Goal: Task Accomplishment & Management: Manage account settings

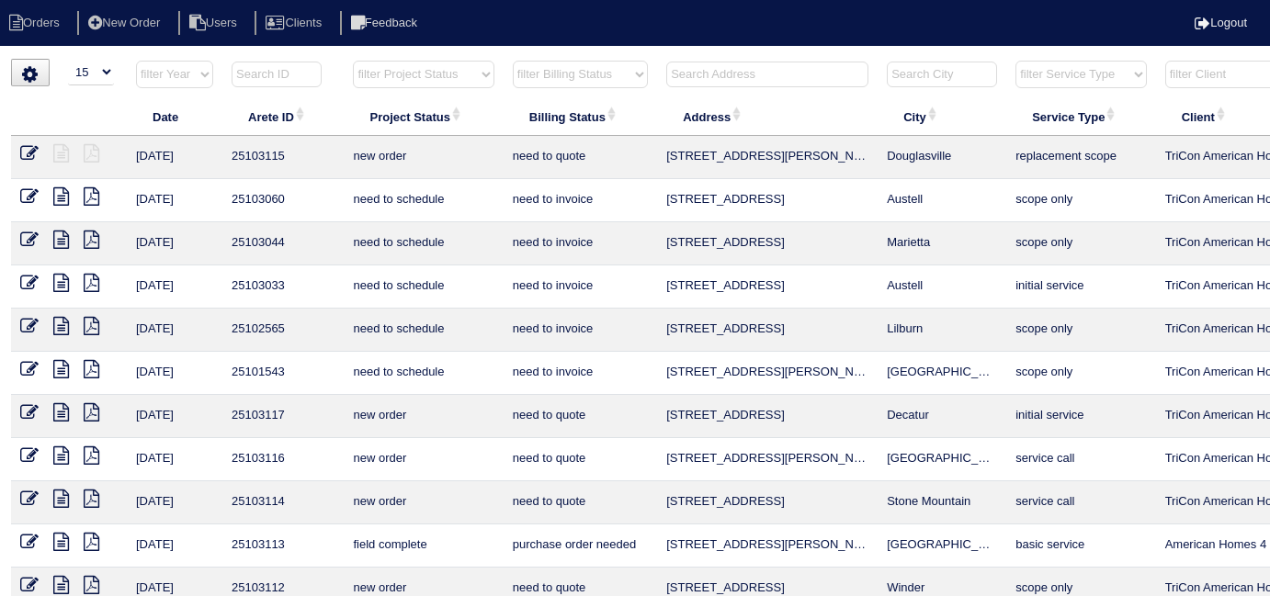
select select "15"
click at [749, 74] on input "text" at bounding box center [767, 75] width 202 height 26
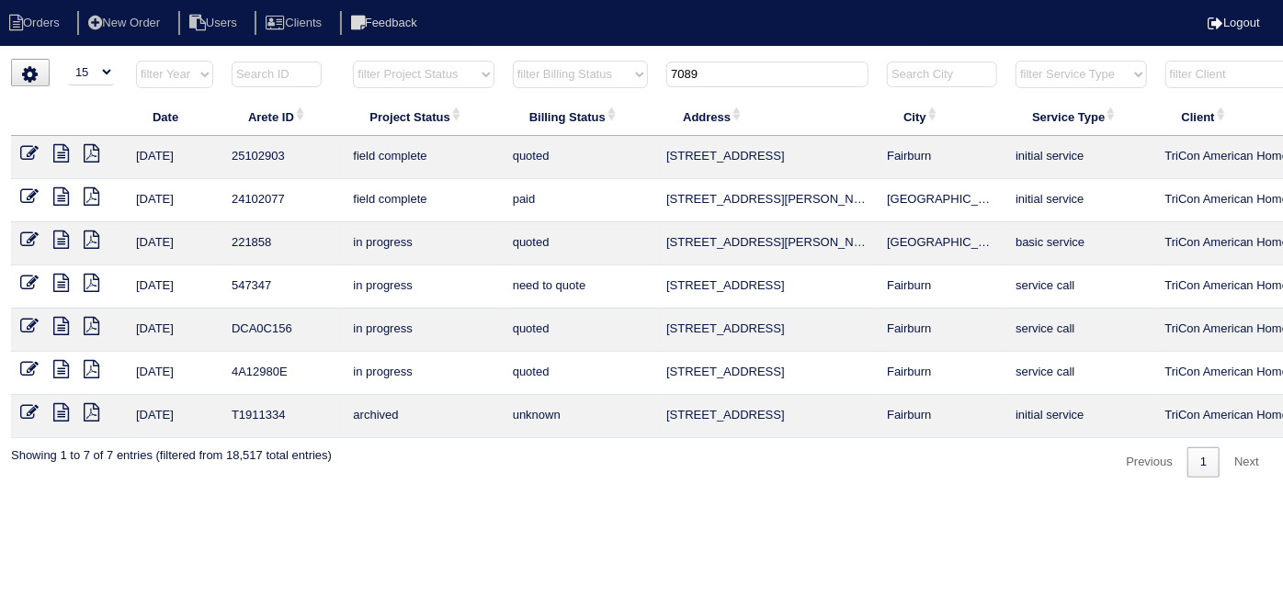
type input "7089"
click at [26, 151] on icon at bounding box center [29, 153] width 18 height 18
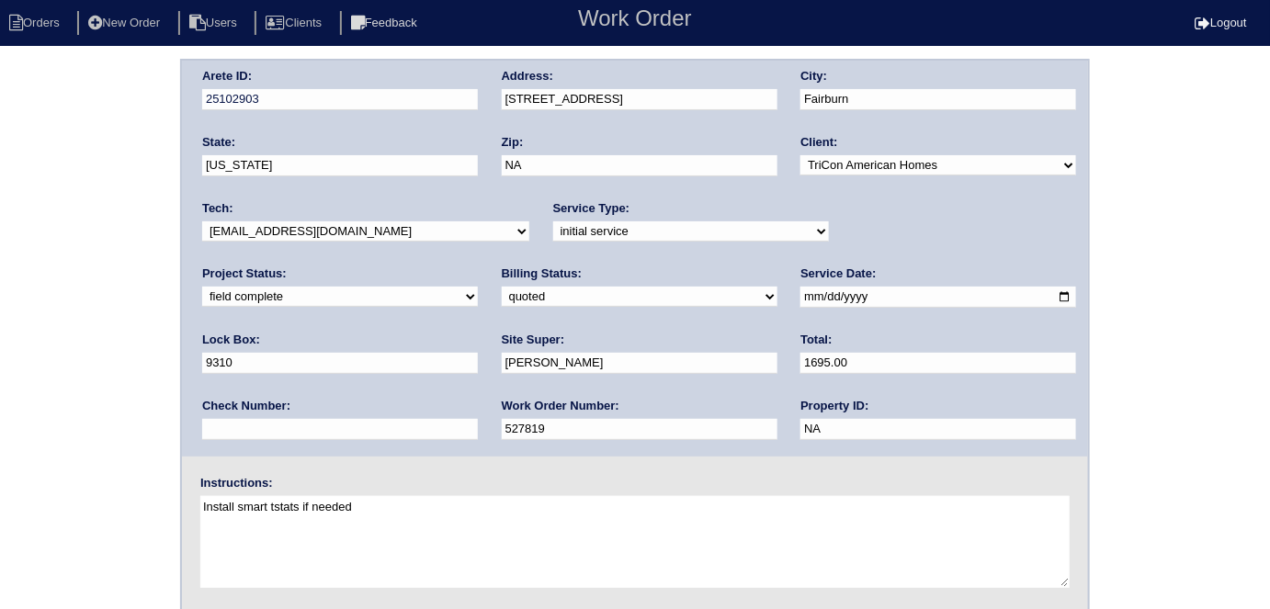
click at [22, 298] on div "Arete ID: 25102903 Address: 7089 merrywood court City: Fairburn State: Georgia …" at bounding box center [635, 430] width 1270 height 743
click at [502, 295] on select "need to quote quoted need to invoice invoiced paid warranty purchase order need…" at bounding box center [640, 297] width 276 height 20
select select "need to invoice"
click at [502, 287] on select "need to quote quoted need to invoice invoiced paid warranty purchase order need…" at bounding box center [640, 297] width 276 height 20
click at [53, 358] on div "Arete ID: 25102903 Address: 7089 merrywood court City: Fairburn State: Georgia …" at bounding box center [635, 430] width 1270 height 743
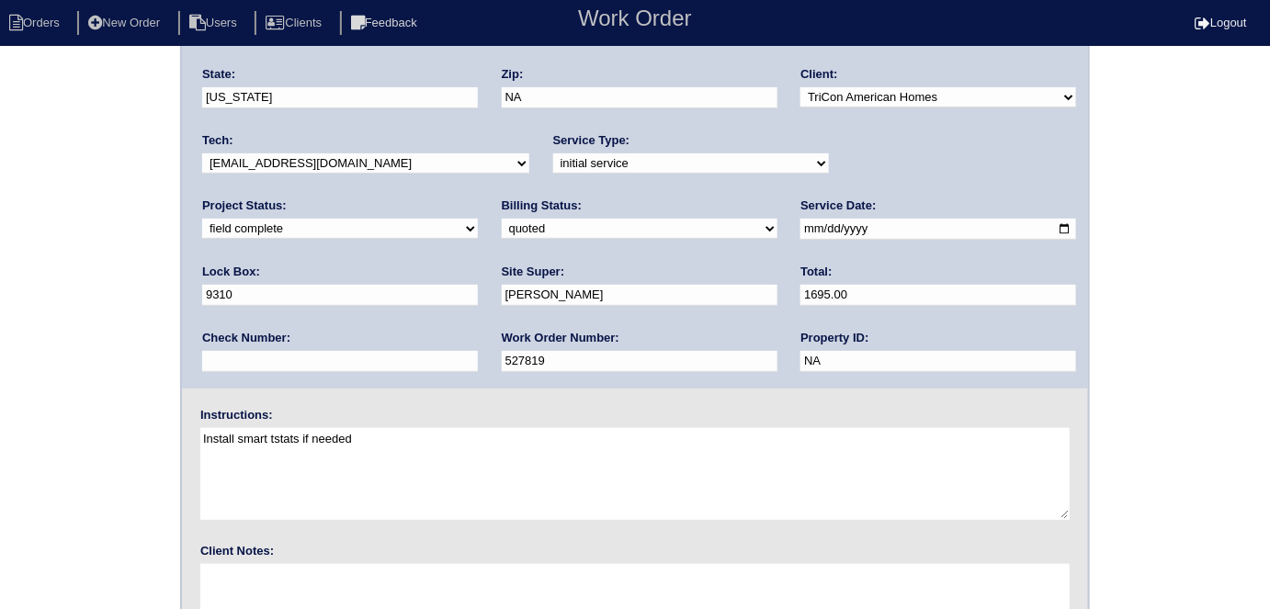
scroll to position [188, 0]
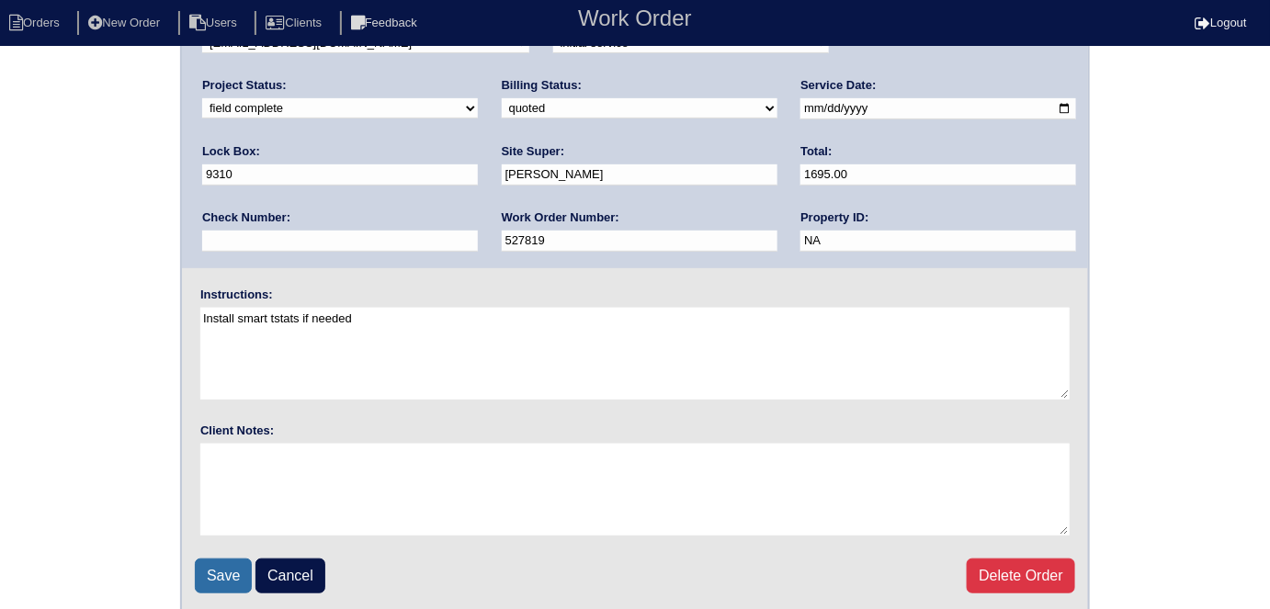
click at [200, 572] on input "Save" at bounding box center [223, 576] width 57 height 35
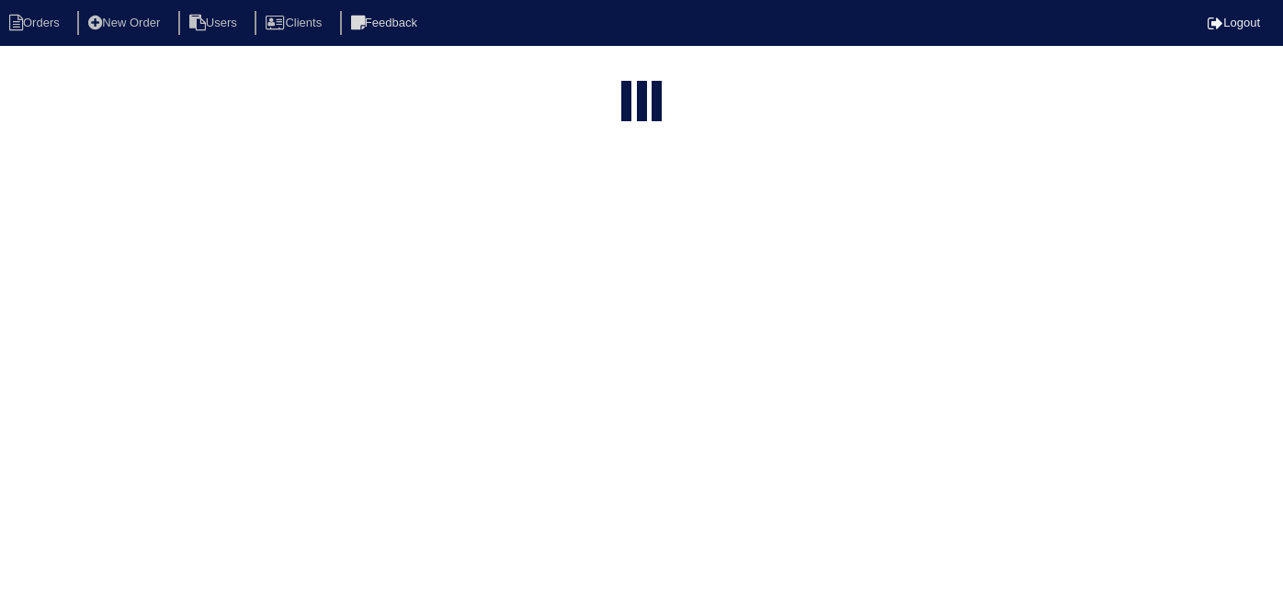
select select "15"
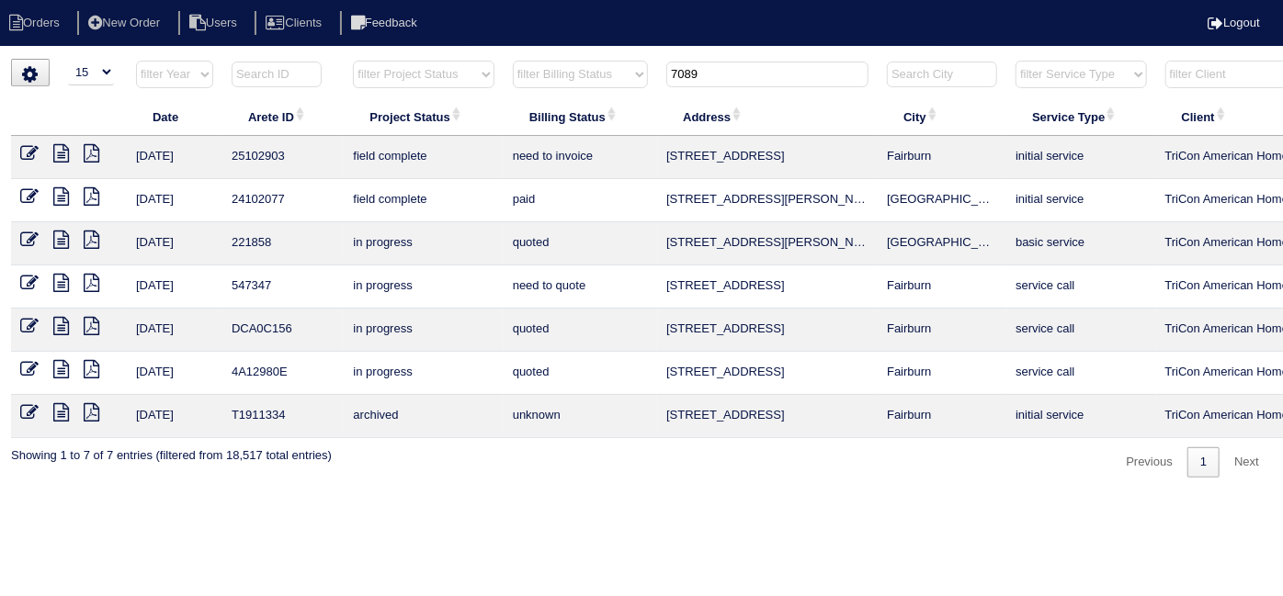
click at [744, 79] on input "7089" at bounding box center [767, 75] width 202 height 26
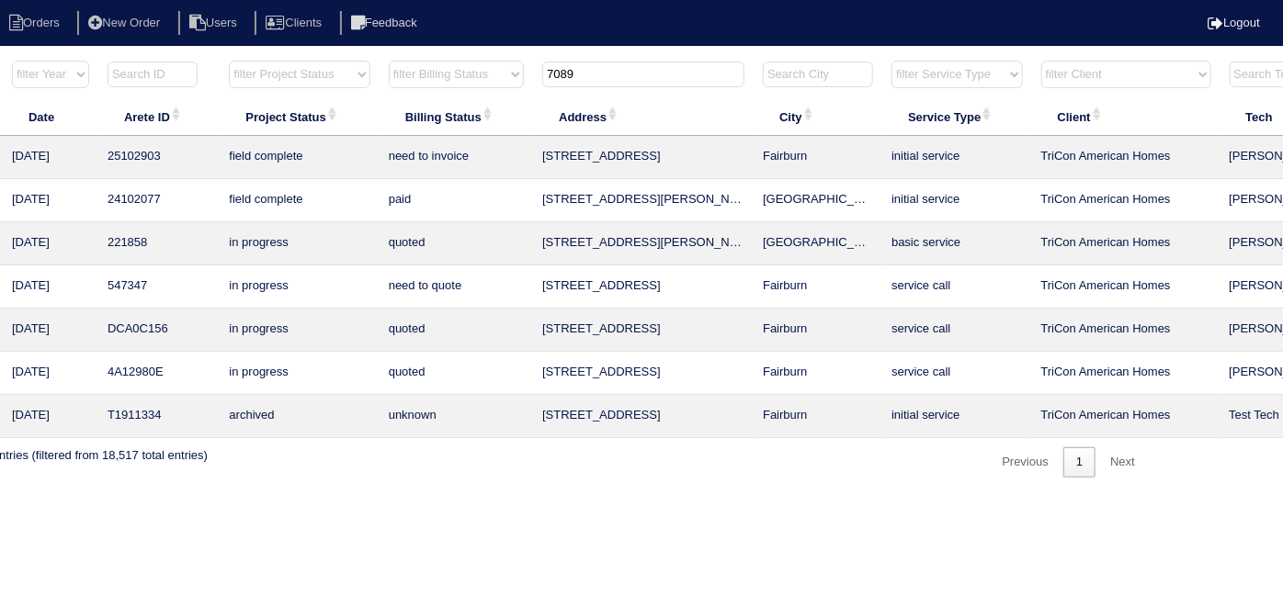
scroll to position [0, 320]
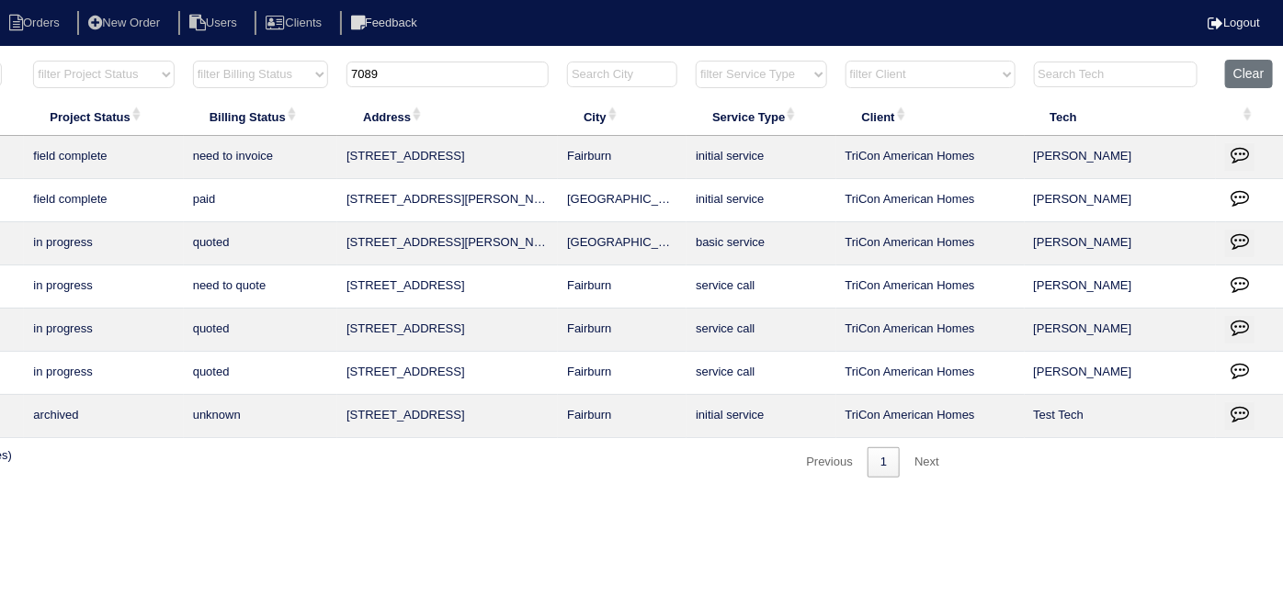
click at [1242, 148] on icon "button" at bounding box center [1239, 154] width 18 height 18
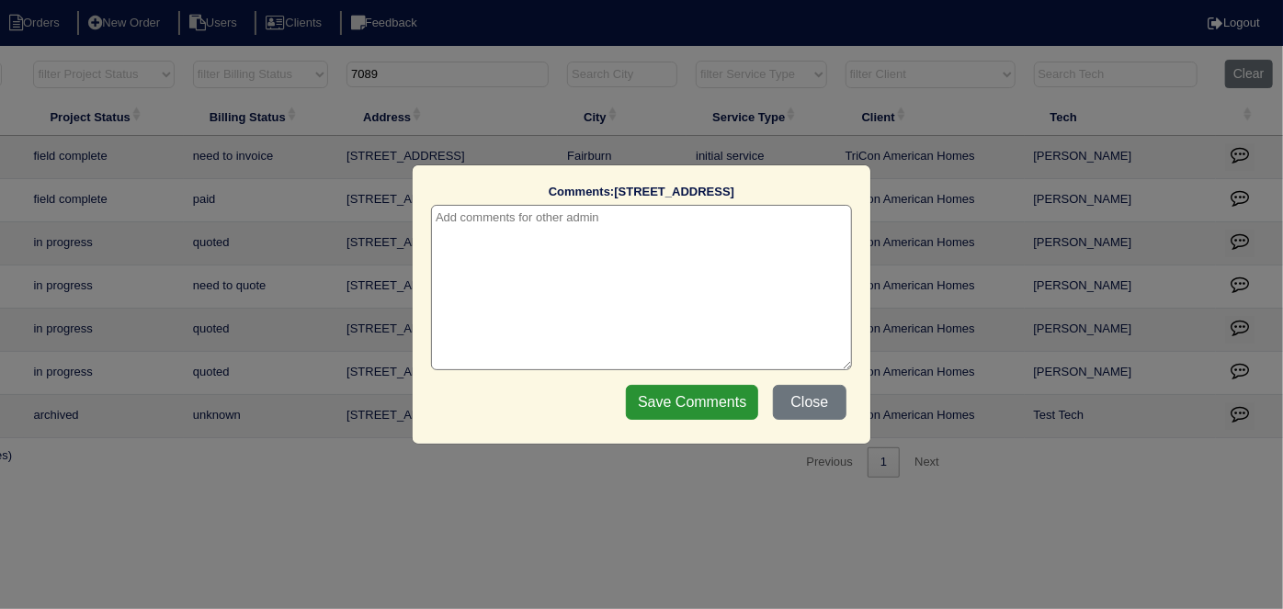
click at [466, 226] on textarea at bounding box center [641, 287] width 421 height 165
paste textarea "Duct cleaning"
type textarea "8/22/25 - Duct cleaning approved - Sent to Dan - KE"
click at [719, 407] on input "Save Comments" at bounding box center [692, 402] width 132 height 35
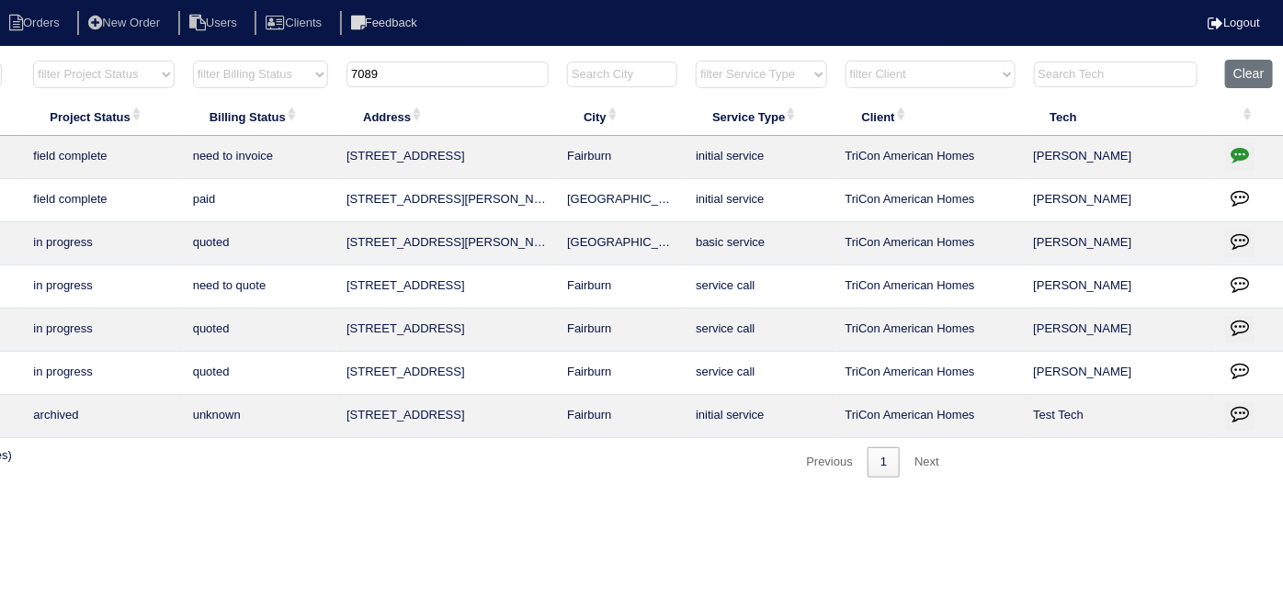
drag, startPoint x: 483, startPoint y: 76, endPoint x: 353, endPoint y: 94, distance: 131.7
click at [353, 94] on th "7089" at bounding box center [447, 79] width 221 height 38
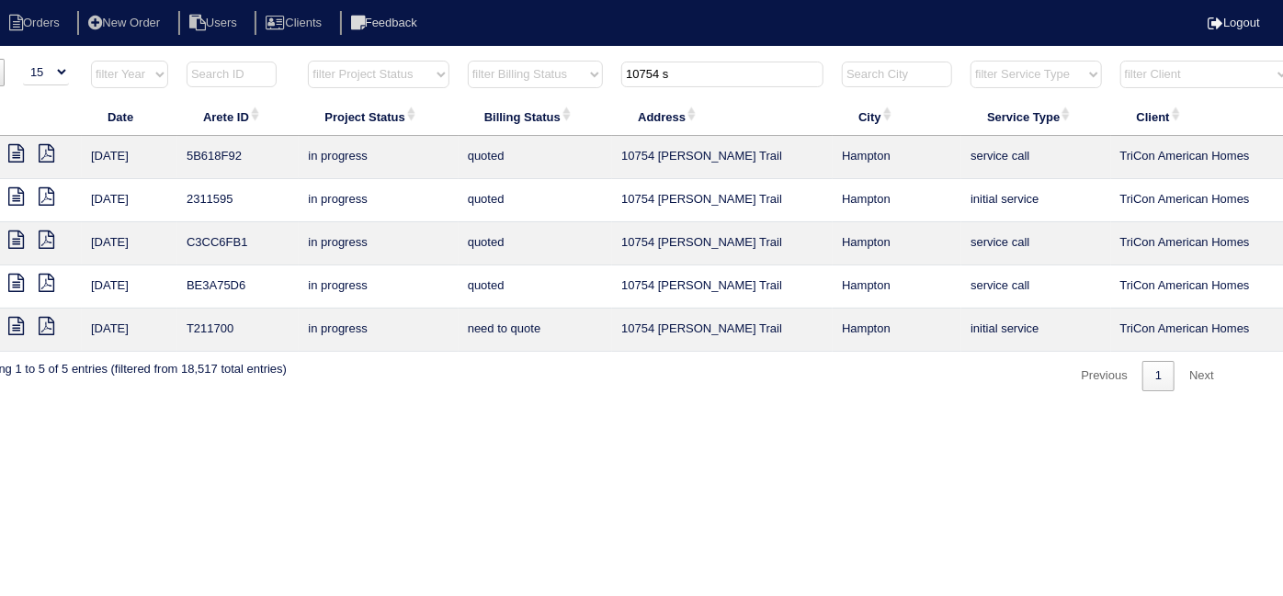
scroll to position [0, 0]
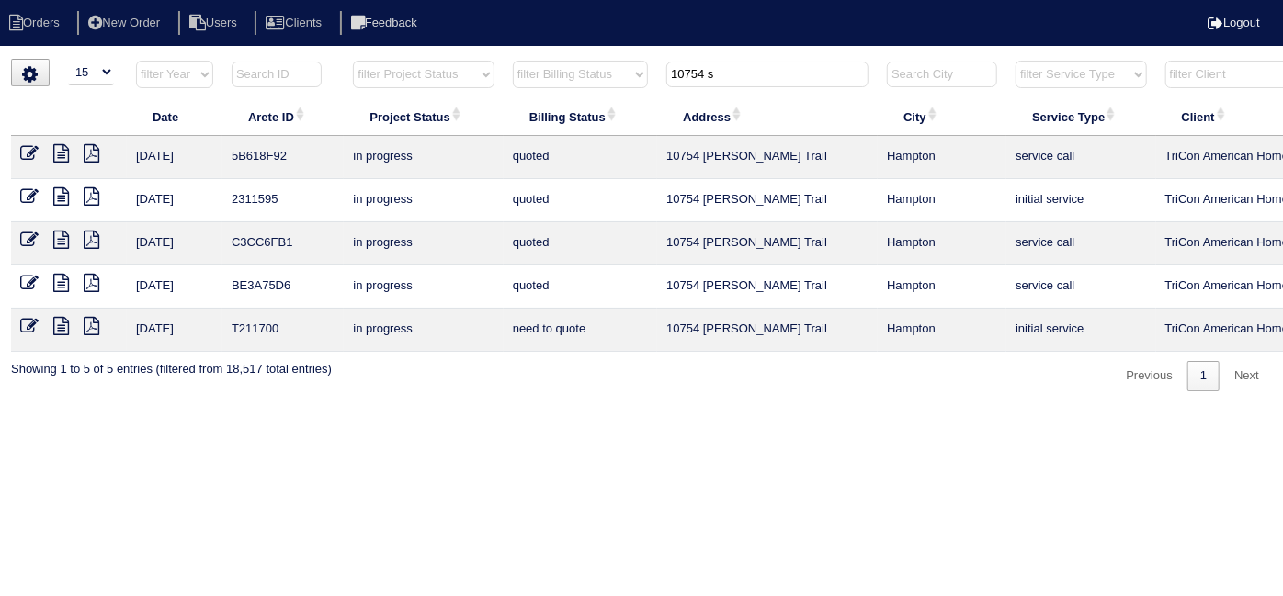
type input "10754 s"
click at [34, 149] on icon at bounding box center [29, 153] width 18 height 18
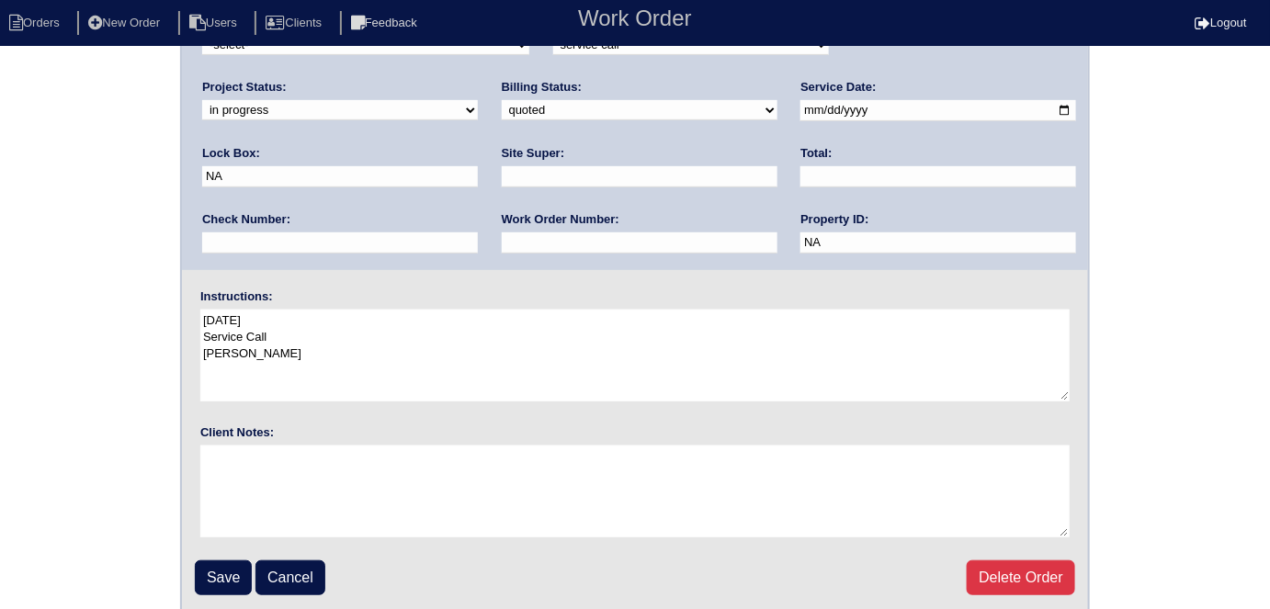
scroll to position [188, 0]
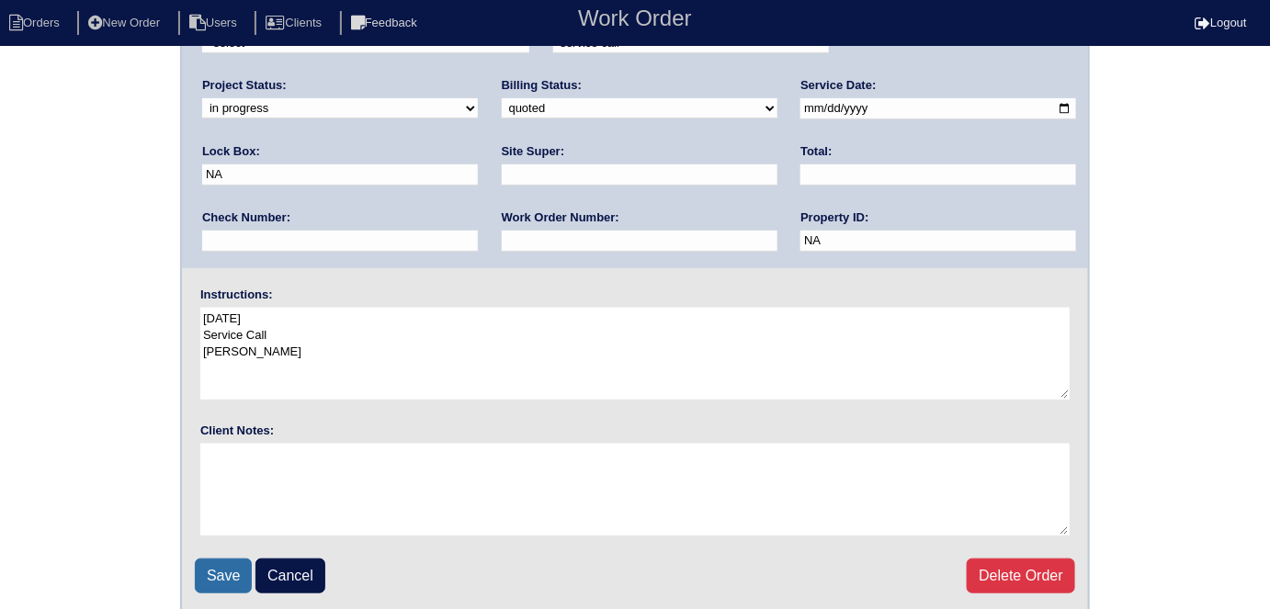
drag, startPoint x: 210, startPoint y: 569, endPoint x: 203, endPoint y: 476, distance: 93.1
click at [208, 567] on input "Save" at bounding box center [223, 576] width 57 height 35
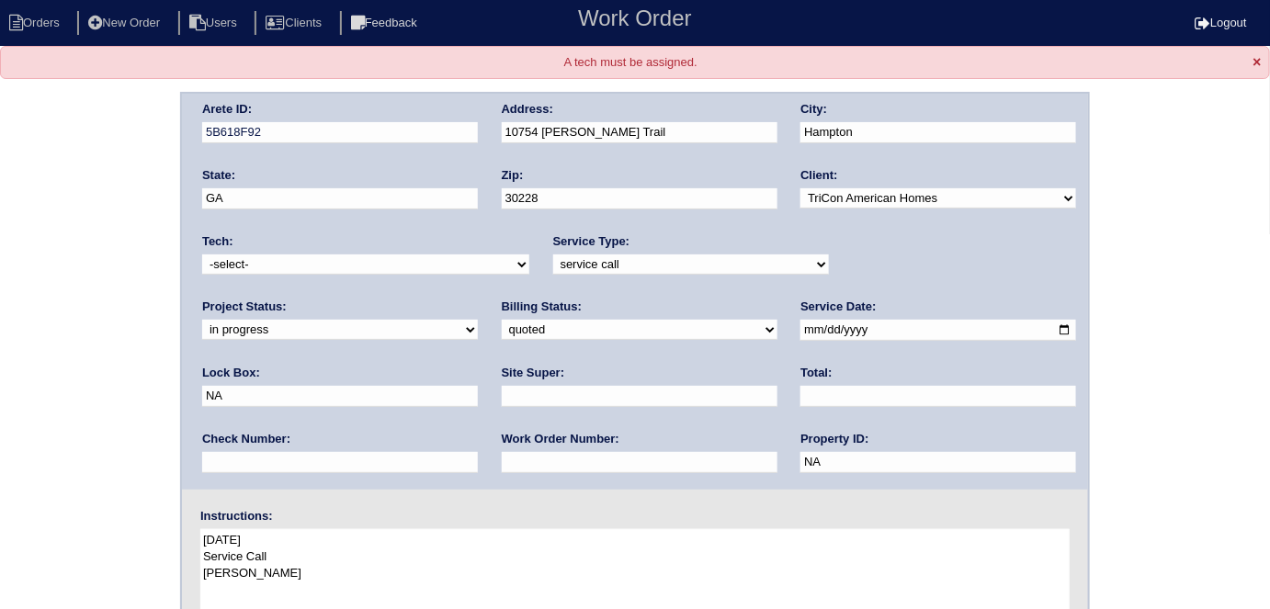
click at [259, 272] on select "-select- aretesmg+backup-tech@gmail.com benjohnholt88@gmail.com callisonhvac@ya…" at bounding box center [365, 265] width 327 height 20
select select "33"
click at [202, 255] on select "-select- aretesmg+backup-tech@gmail.com benjohnholt88@gmail.com callisonhvac@ya…" at bounding box center [365, 265] width 327 height 20
click at [115, 323] on div "Arete ID: 5B618F92 Address: 10754 Starling Trail City: Hampton State: GA Zip: 3…" at bounding box center [635, 463] width 1270 height 743
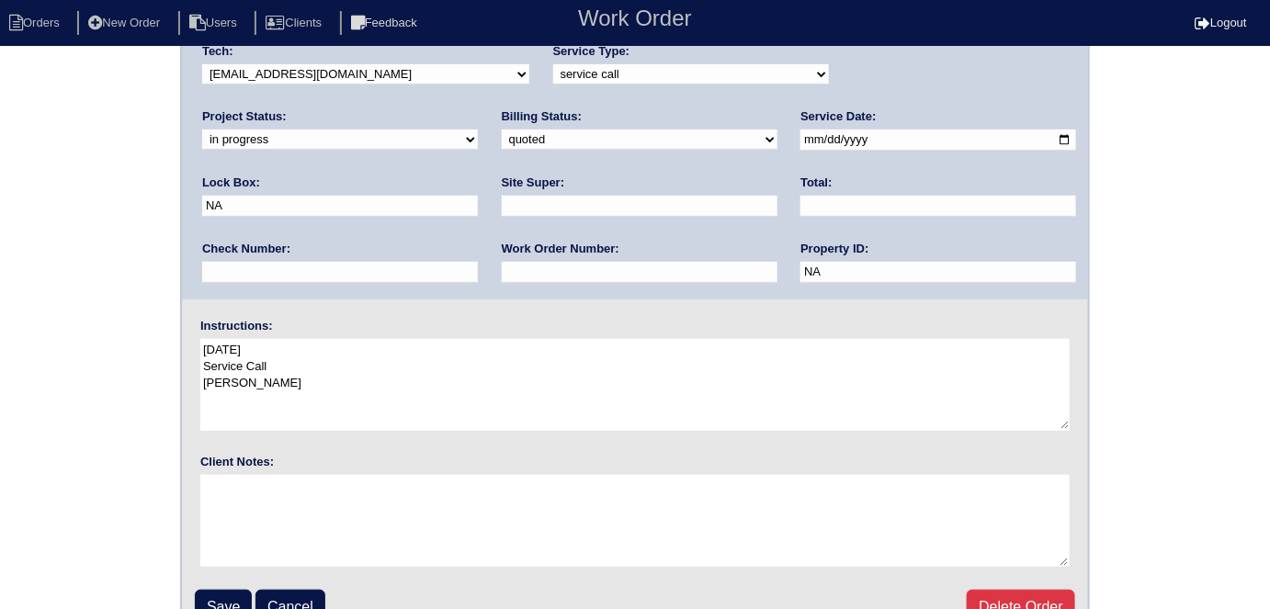
scroll to position [221, 0]
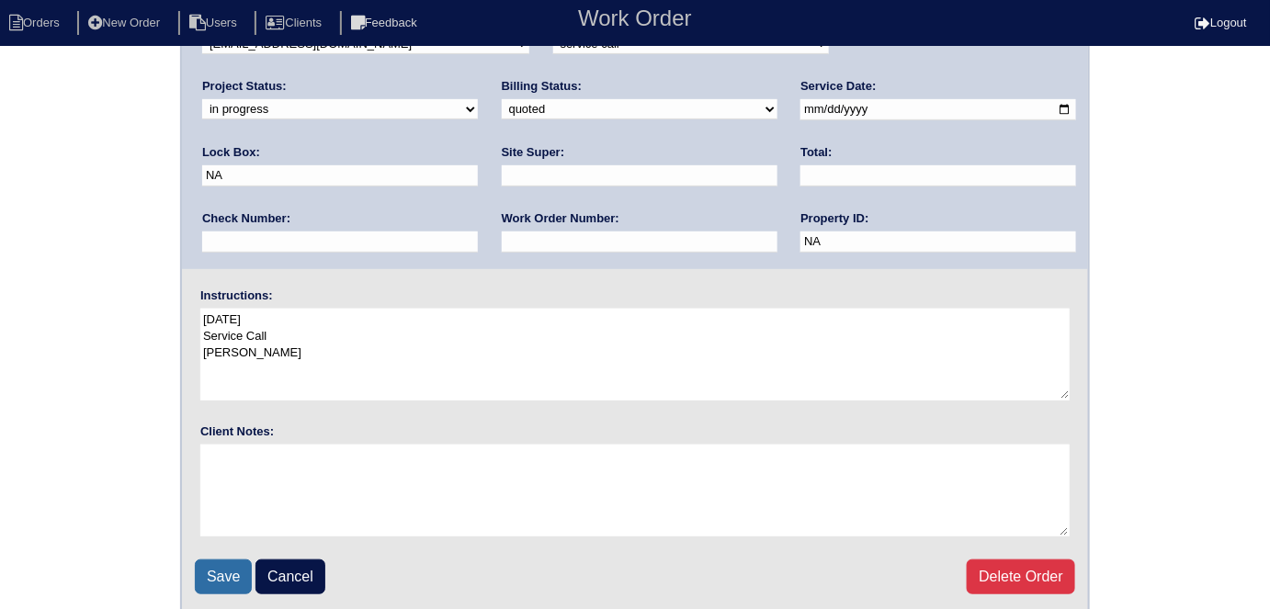
click at [221, 573] on input "Save" at bounding box center [223, 577] width 57 height 35
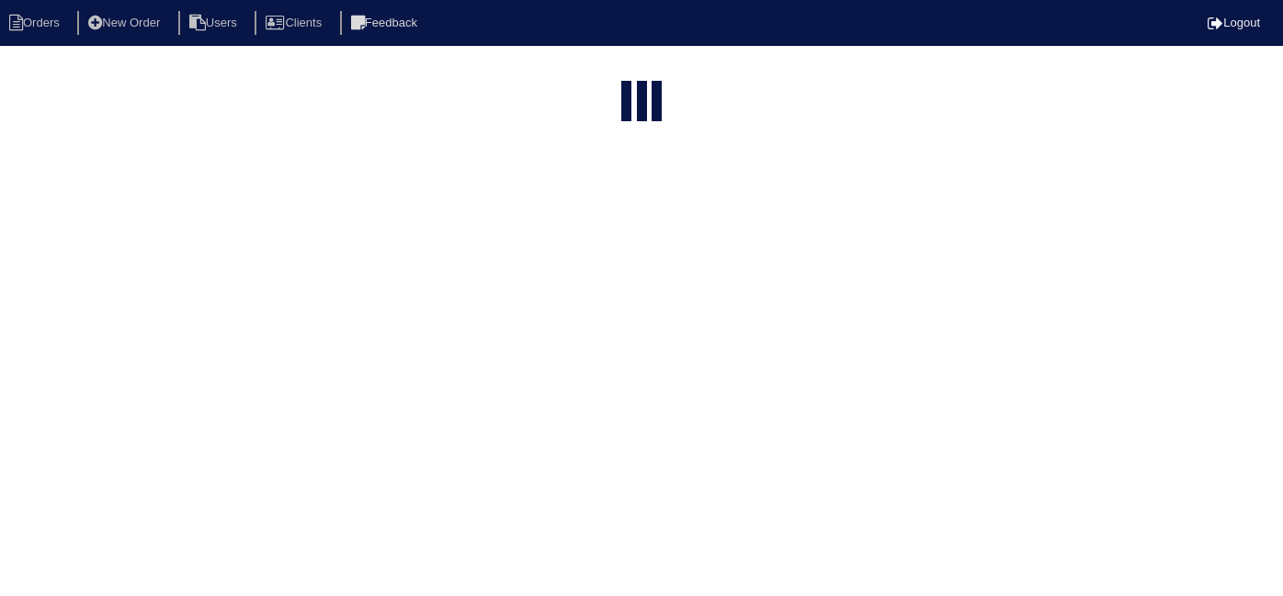
select select "15"
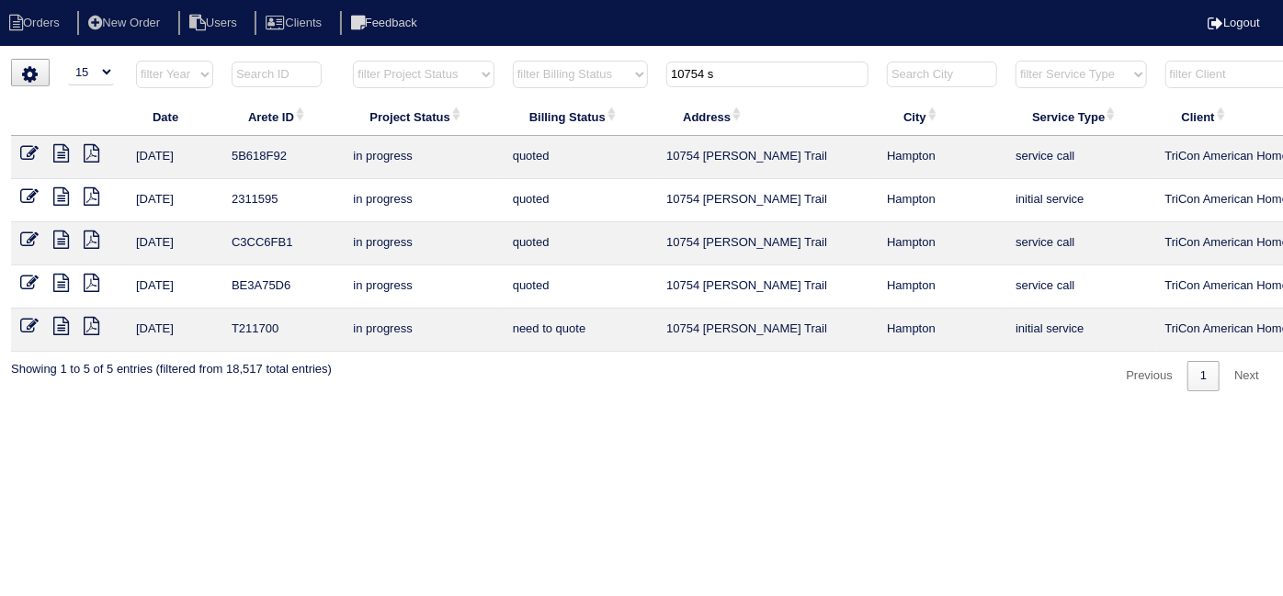
click at [60, 153] on icon at bounding box center [61, 153] width 16 height 18
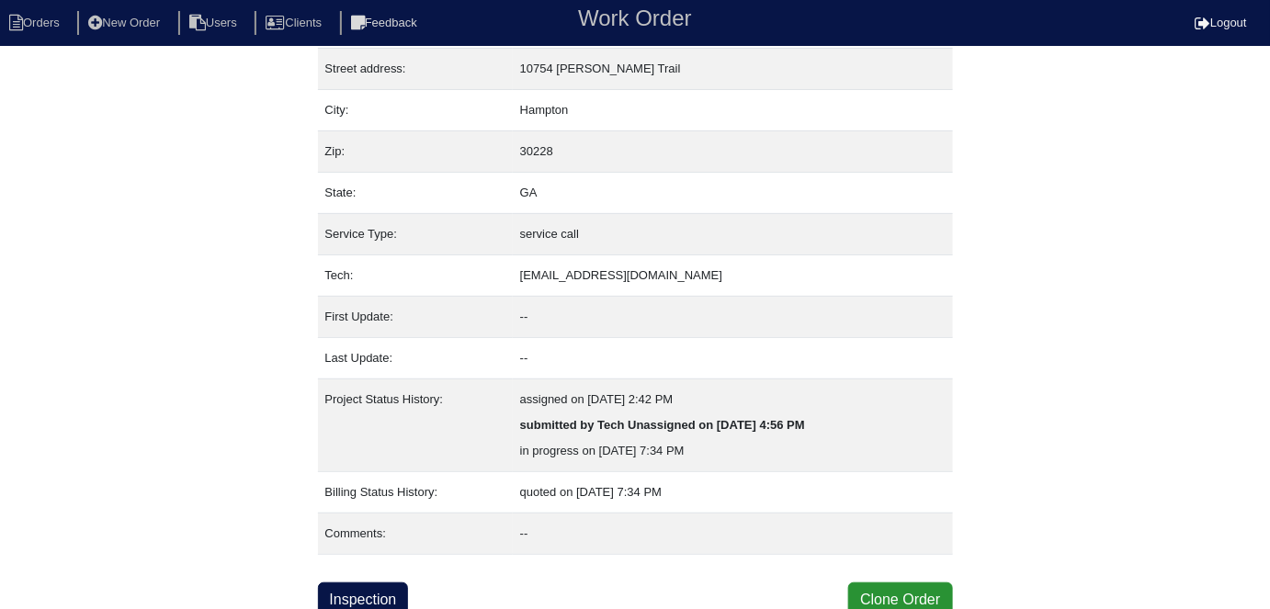
scroll to position [96, 0]
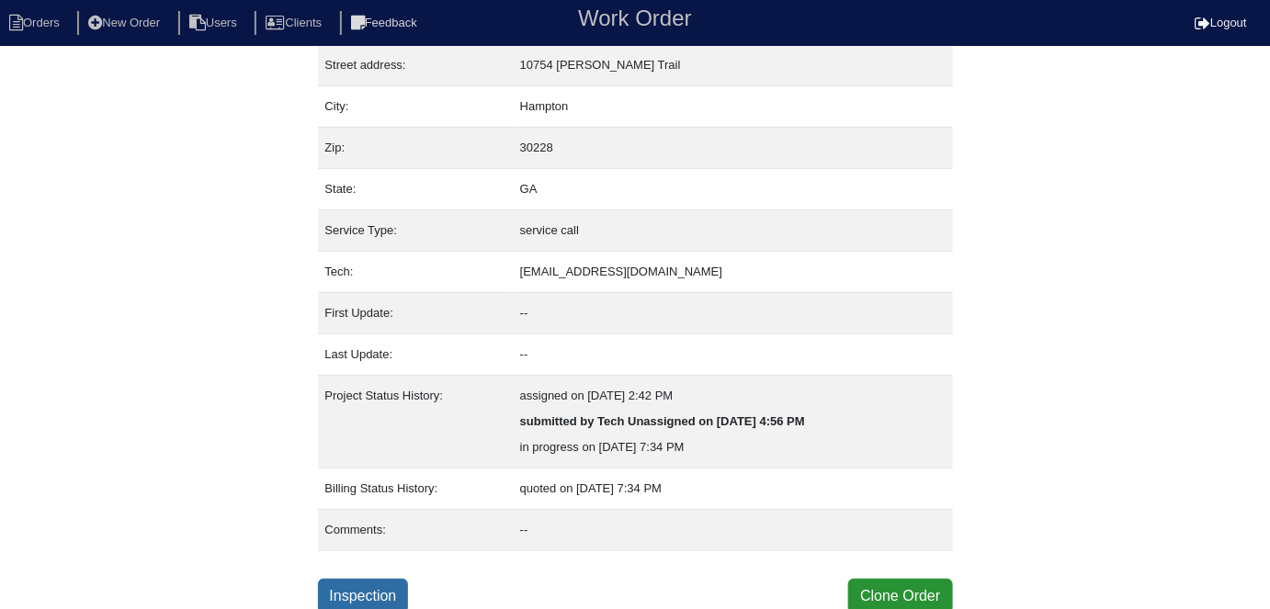
click at [369, 588] on link "Inspection" at bounding box center [363, 596] width 91 height 35
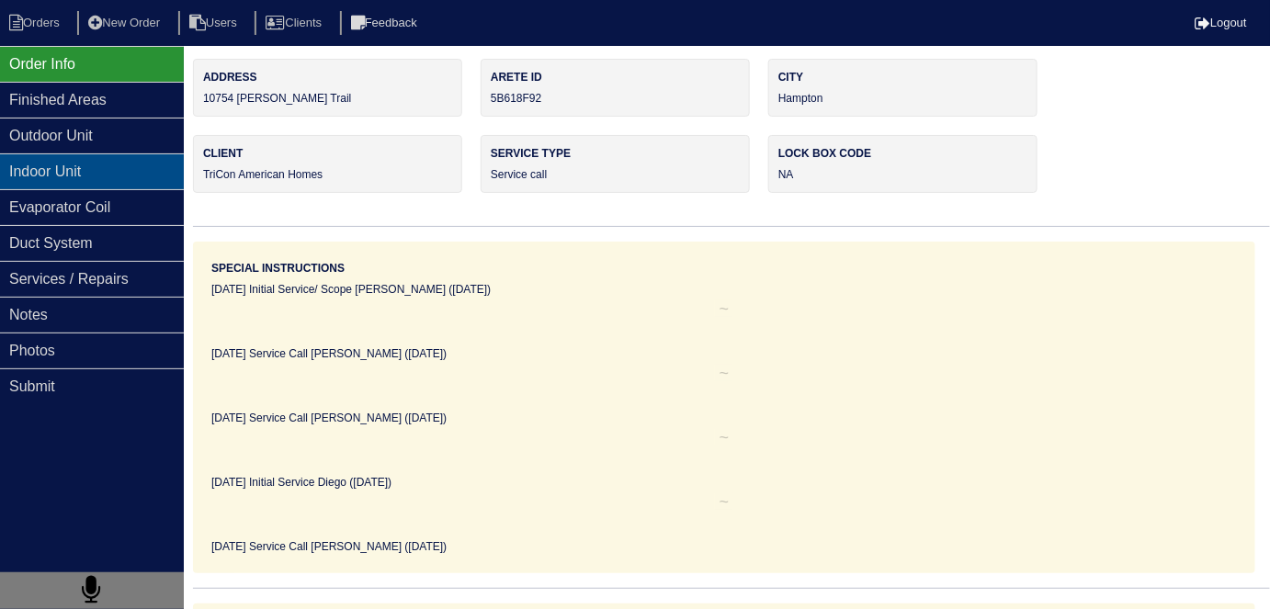
click at [106, 174] on div "Indoor Unit" at bounding box center [92, 171] width 184 height 36
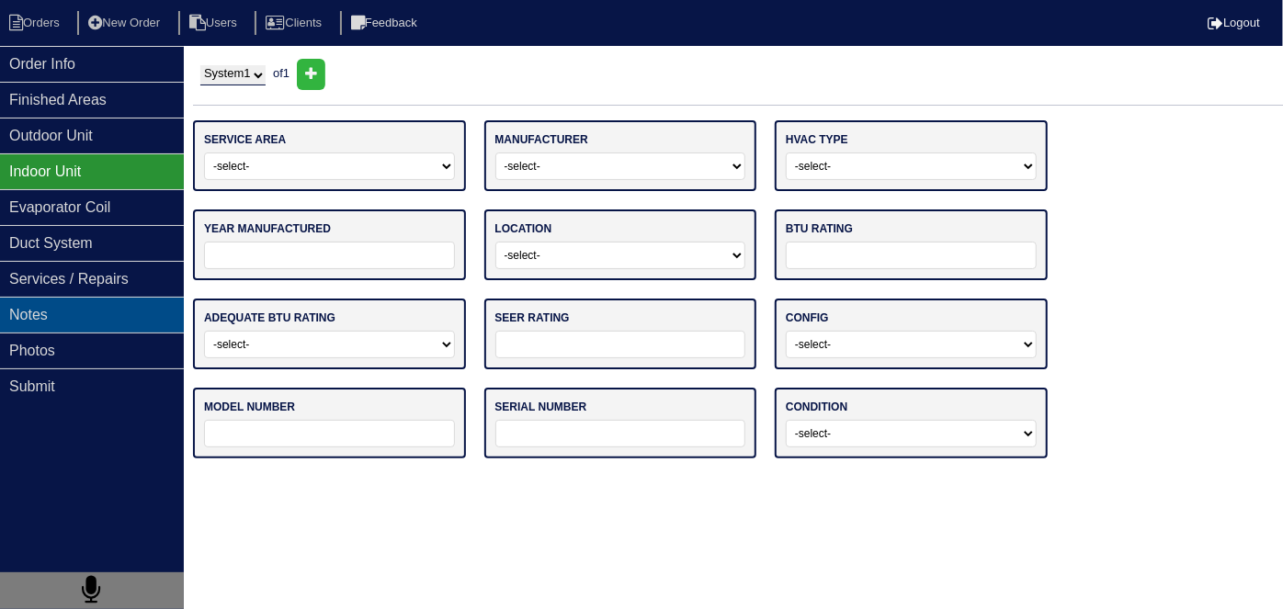
click at [80, 312] on div "Notes" at bounding box center [92, 315] width 184 height 36
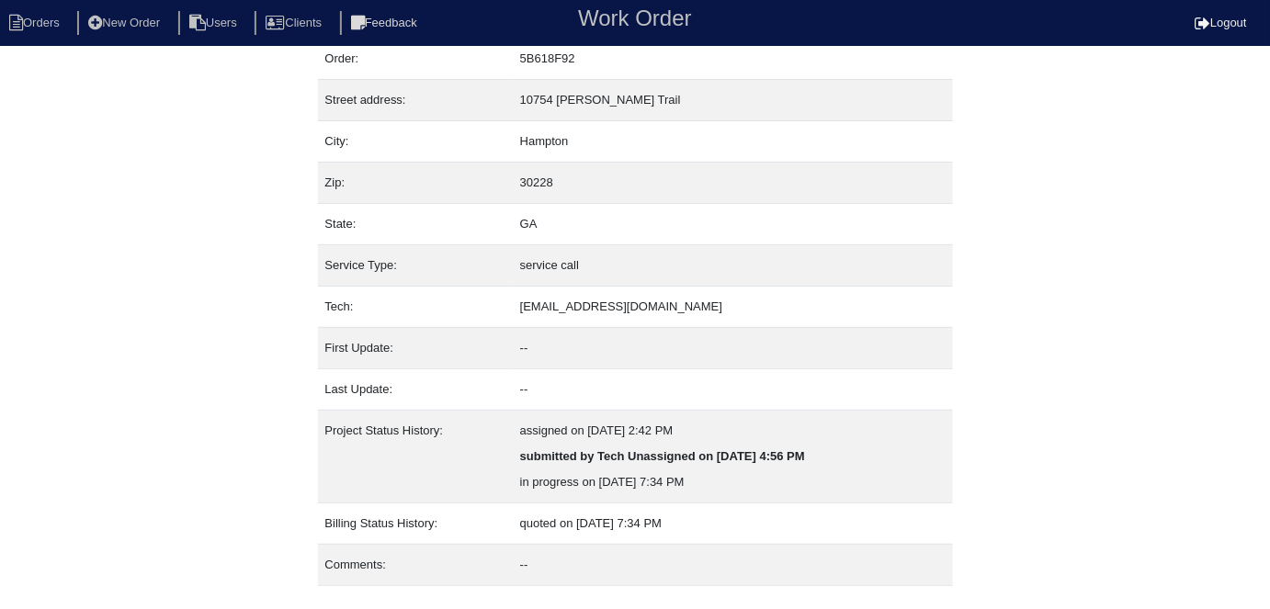
scroll to position [96, 0]
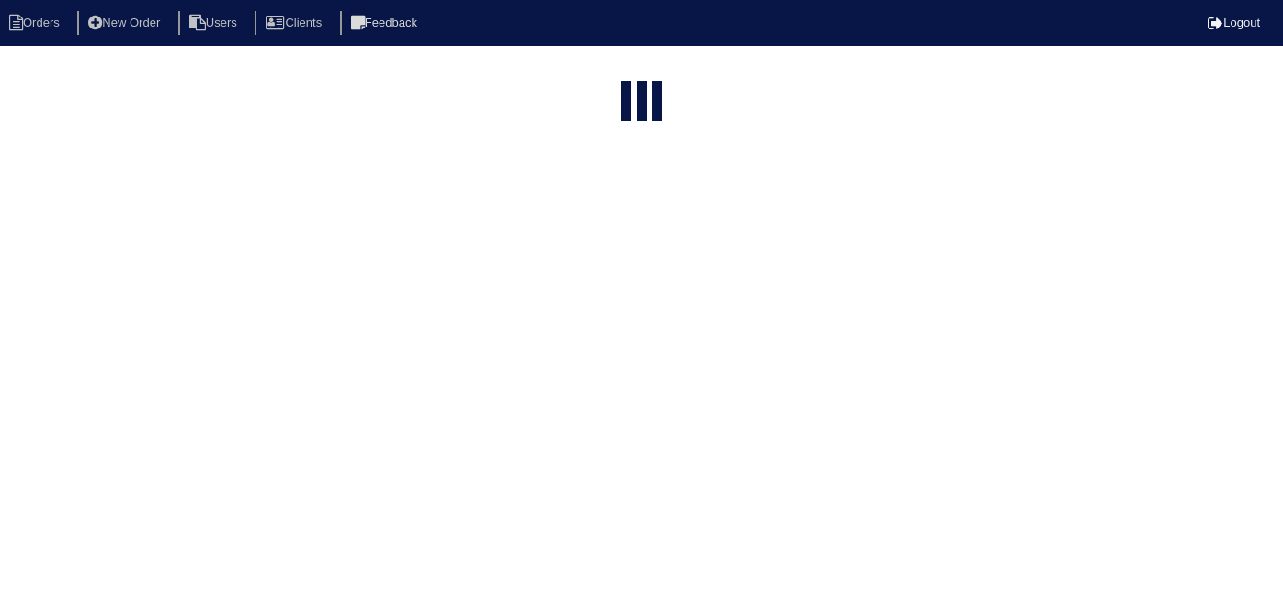
select select "15"
type input "10754 s"
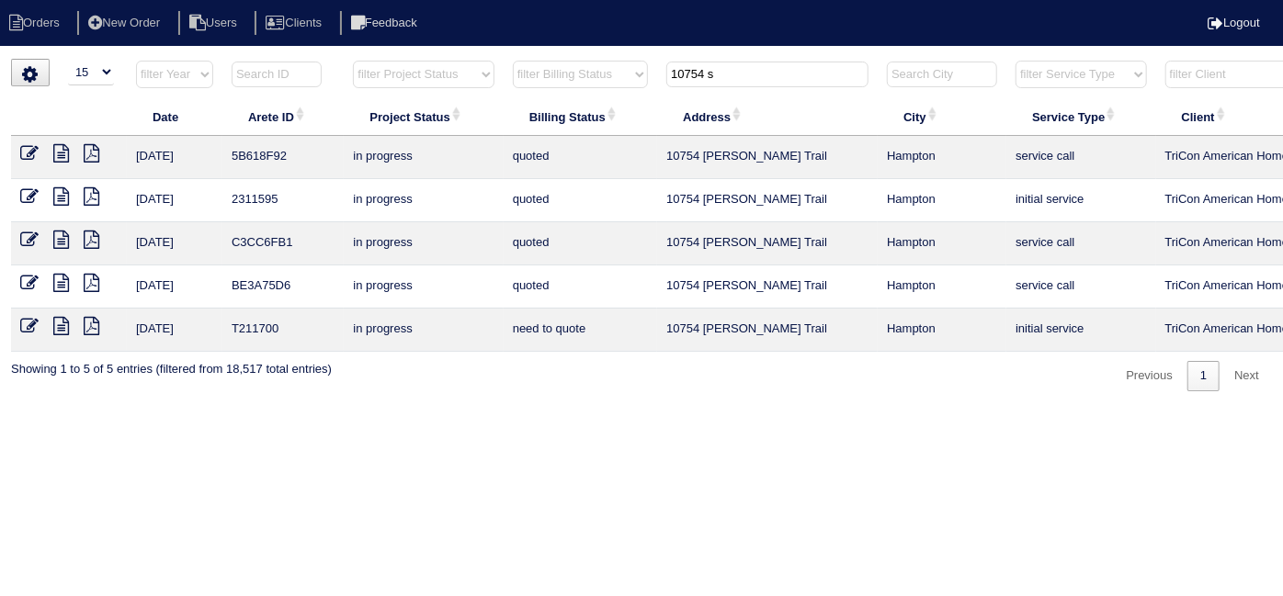
click at [66, 192] on icon at bounding box center [61, 196] width 16 height 18
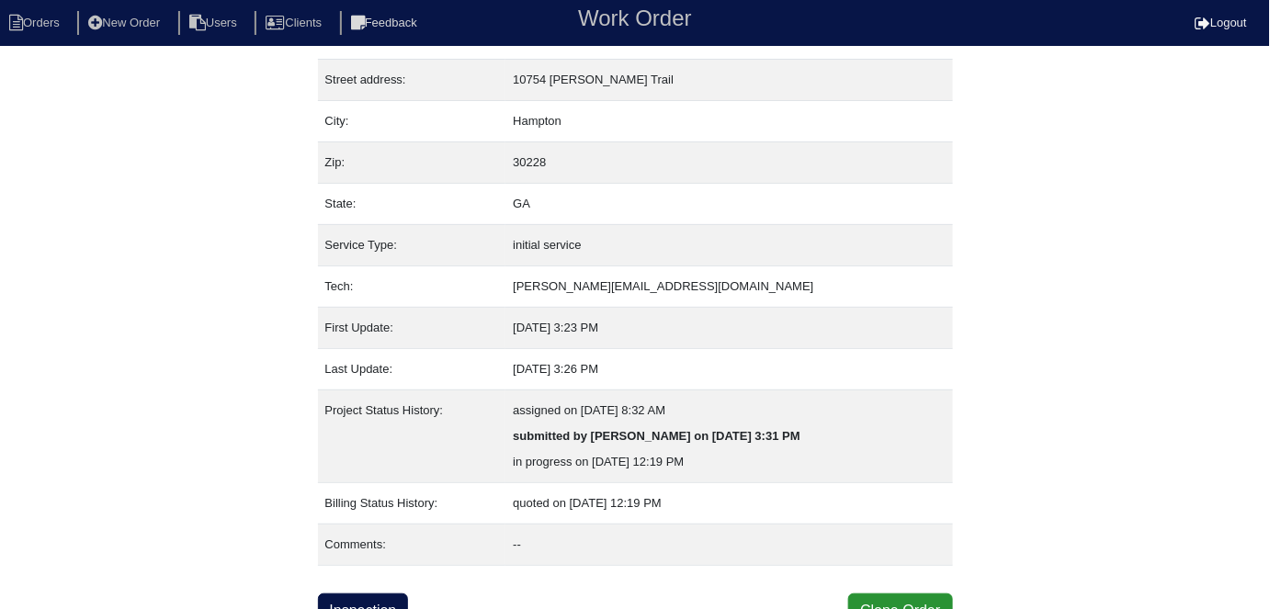
scroll to position [96, 0]
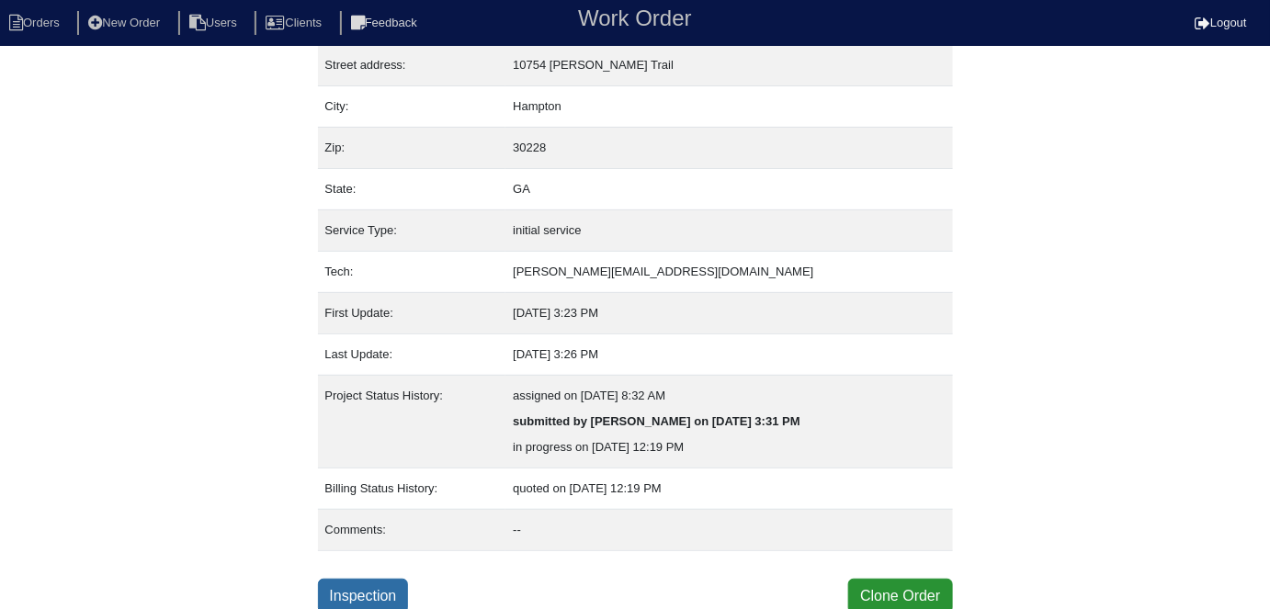
drag, startPoint x: 418, startPoint y: 578, endPoint x: 391, endPoint y: 585, distance: 27.6
click at [416, 579] on div "Inspection Clone Order" at bounding box center [635, 596] width 635 height 35
click at [391, 586] on link "Inspection" at bounding box center [363, 596] width 91 height 35
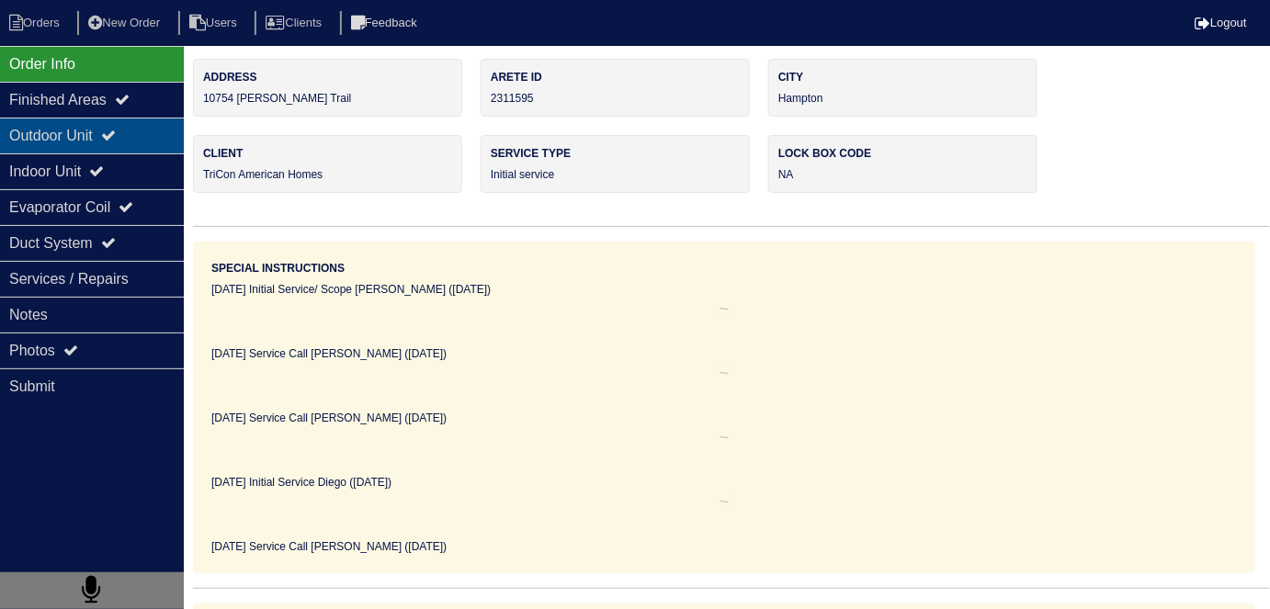
click at [71, 150] on div "Outdoor Unit" at bounding box center [92, 136] width 184 height 36
type textarea "4-16×25 3 pounds of 410A freon"
type textarea "Upon arrival everything working fine Upstairs- Replaced filters Tested system M…"
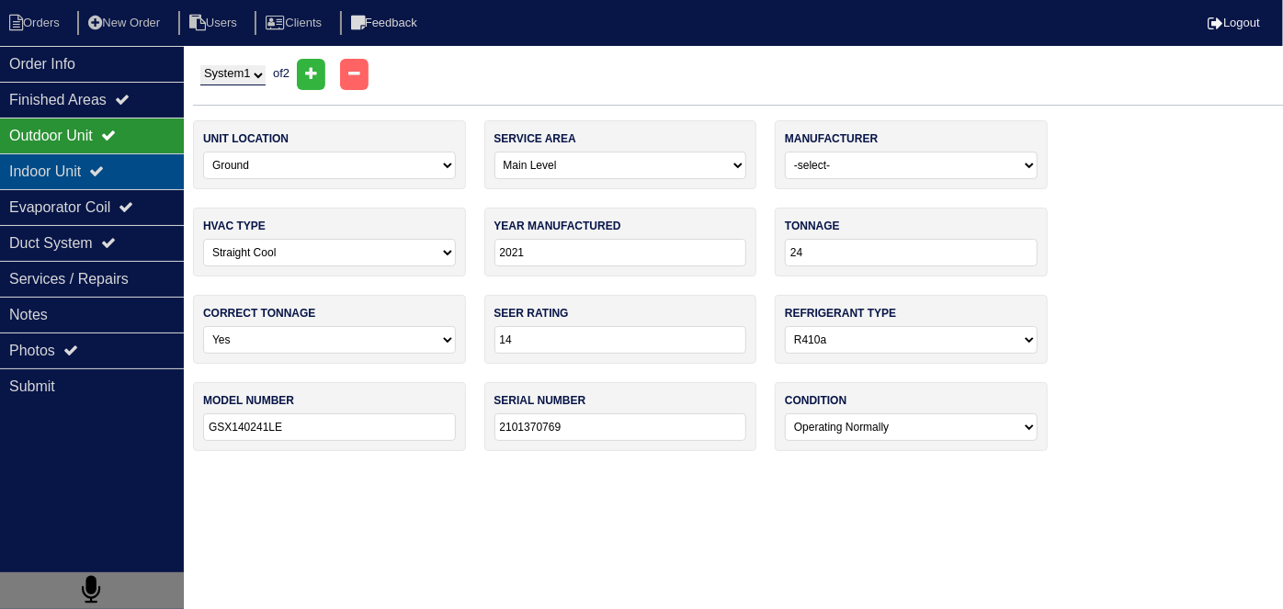
click at [60, 161] on div "Indoor Unit" at bounding box center [92, 171] width 184 height 36
type textarea "4-16×25 3 pounds of 410A freon"
type textarea "Upon arrival everything working fine Upstairs- Replaced filters Tested system M…"
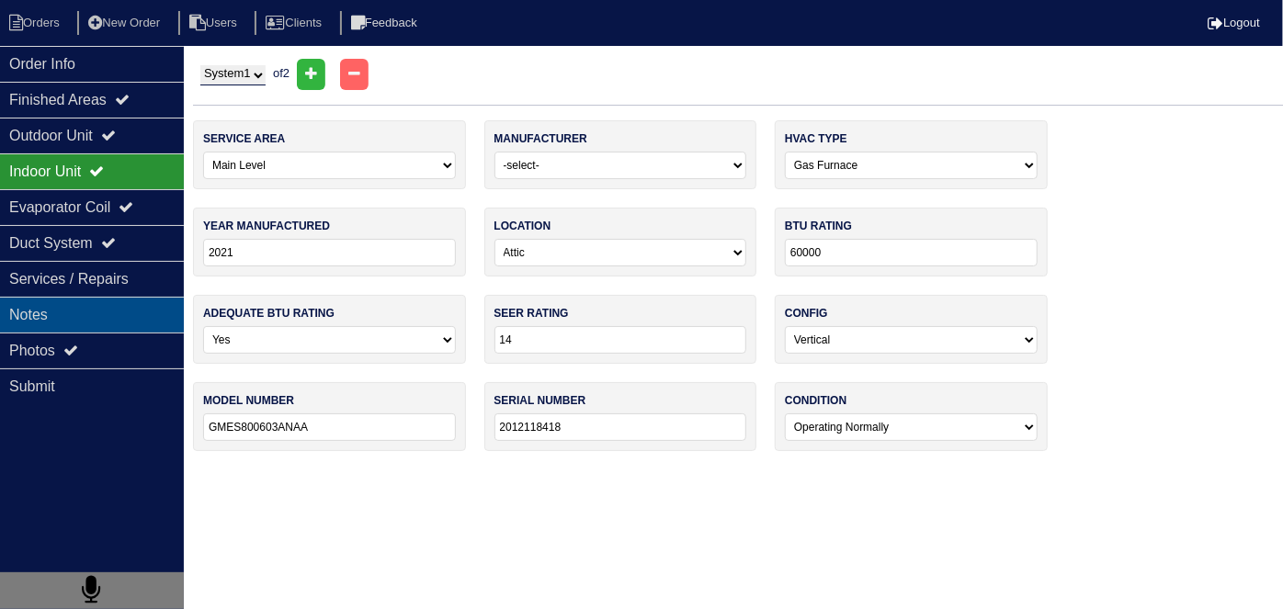
click at [81, 305] on div "Notes" at bounding box center [92, 315] width 184 height 36
type textarea "4-16×25 3 pounds of 410A freon"
type textarea "Upon arrival everything working fine Upstairs- Replaced filters Tested system M…"
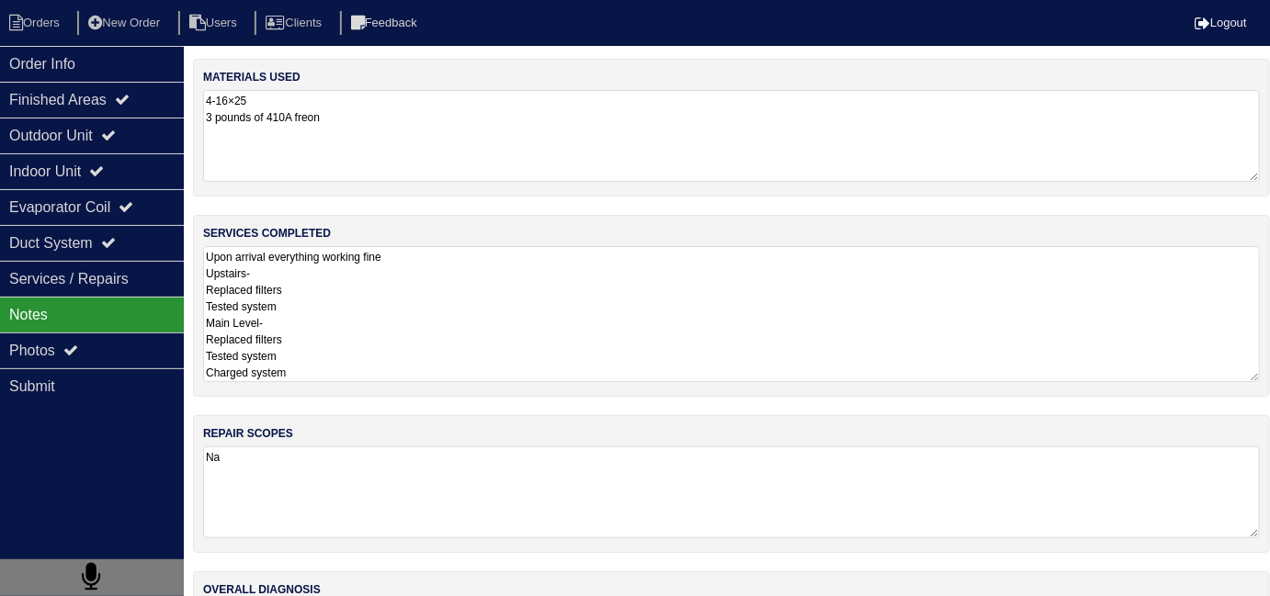
click at [550, 316] on textarea "Upon arrival everything working fine Upstairs- Replaced filters Tested system M…" at bounding box center [731, 314] width 1057 height 136
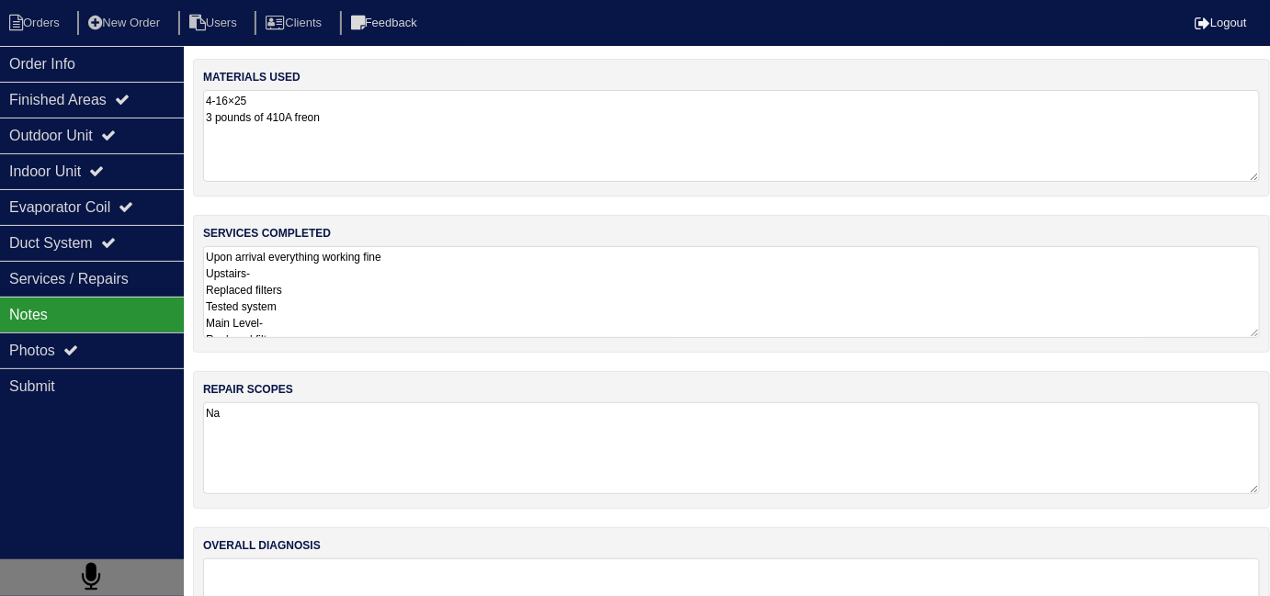
click at [121, 43] on nav "Orders New Order Users Clients Feedback Logout" at bounding box center [635, 23] width 1270 height 46
click at [121, 58] on div "Order Info" at bounding box center [92, 64] width 184 height 36
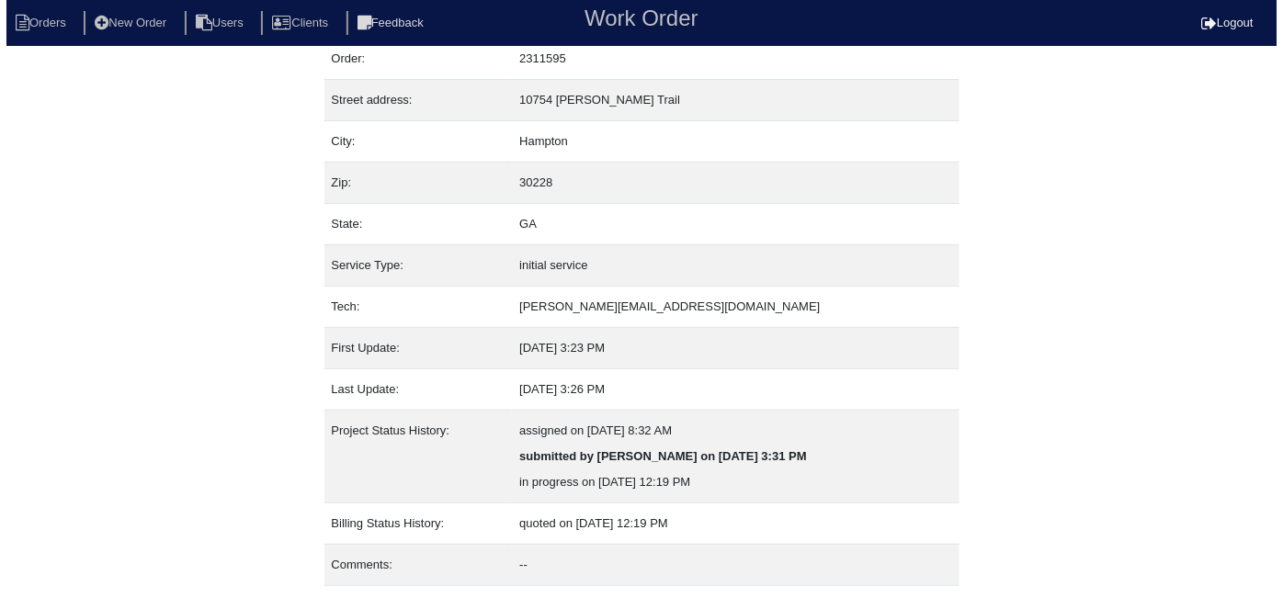
scroll to position [96, 0]
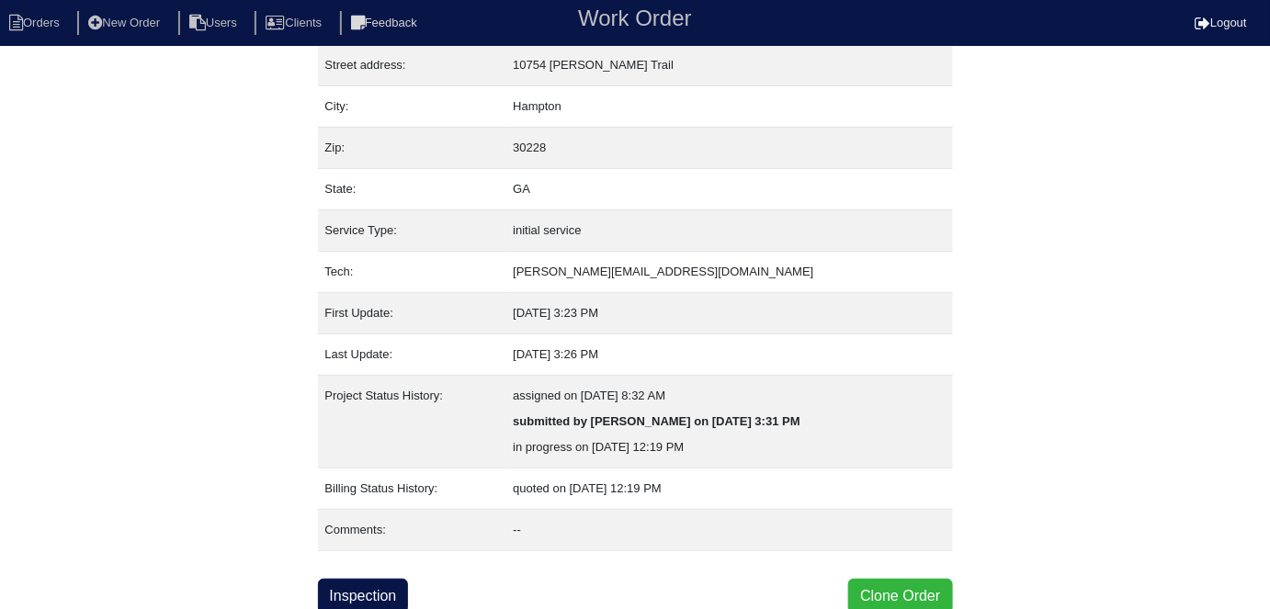
click at [905, 584] on button "Clone Order" at bounding box center [900, 596] width 104 height 35
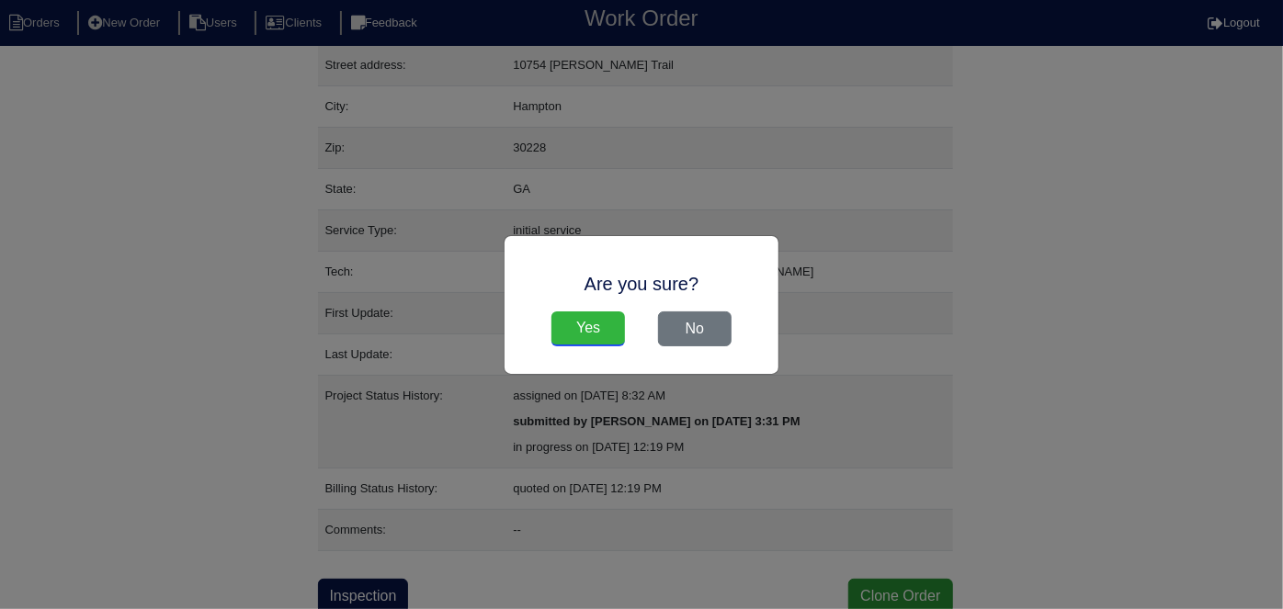
click at [602, 338] on input "Yes" at bounding box center [588, 329] width 74 height 35
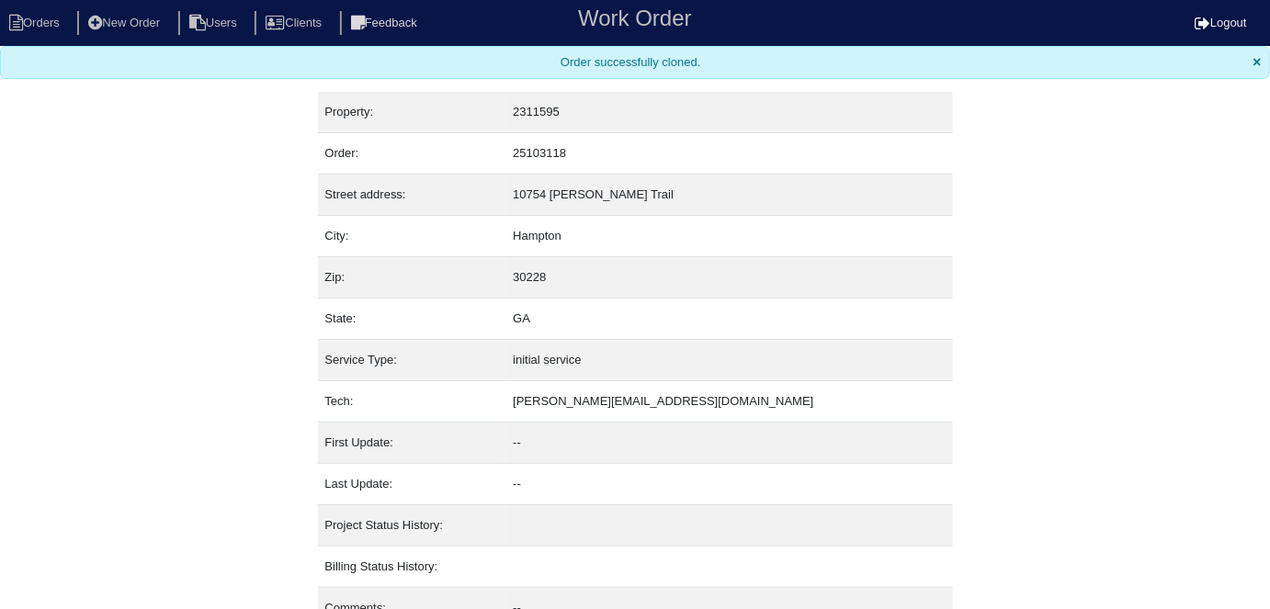
click at [47, 40] on nav "Orders New Order Users Clients Feedback Work Order Logout" at bounding box center [635, 23] width 1270 height 46
click at [36, 28] on li "Orders" at bounding box center [37, 23] width 74 height 25
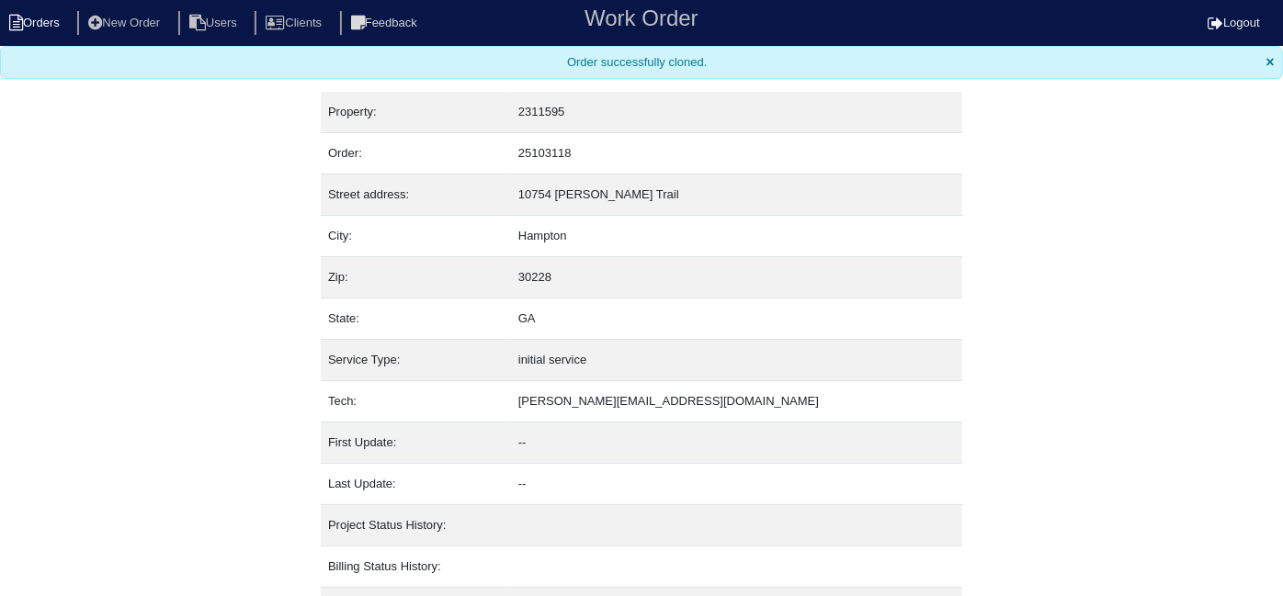
select select "15"
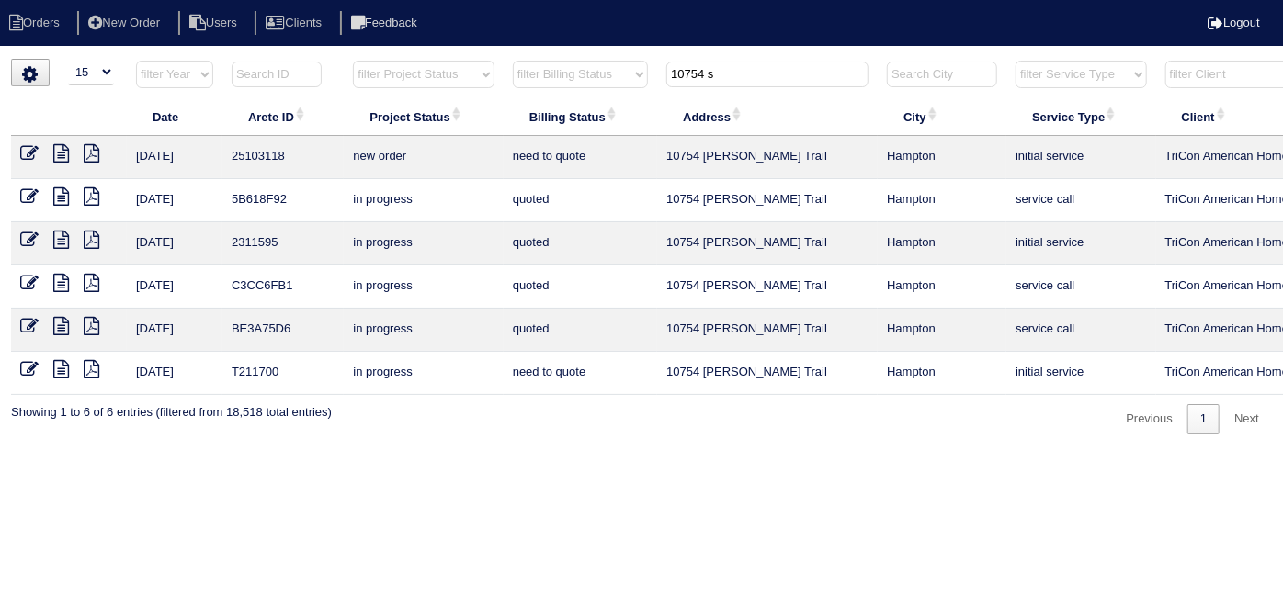
click at [27, 147] on icon at bounding box center [29, 153] width 18 height 18
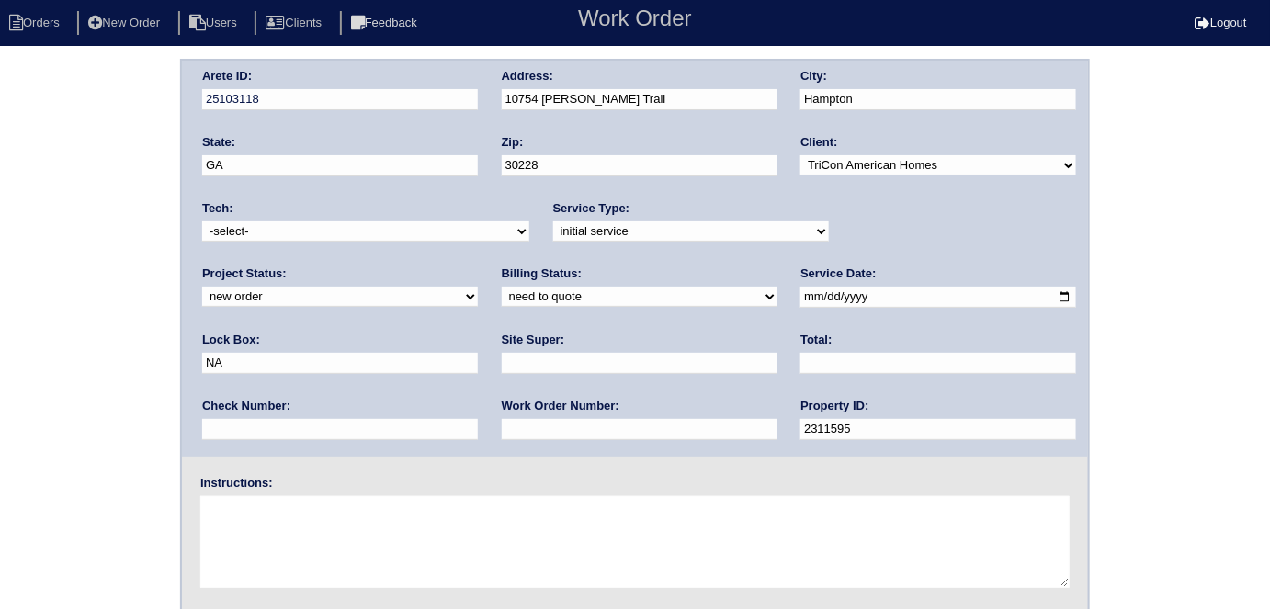
click at [502, 367] on input "text" at bounding box center [640, 363] width 276 height 21
type input "Yago Battles"
click at [502, 435] on input "text" at bounding box center [640, 429] width 276 height 21
type input "536605"
drag, startPoint x: 867, startPoint y: 301, endPoint x: 640, endPoint y: 198, distance: 249.6
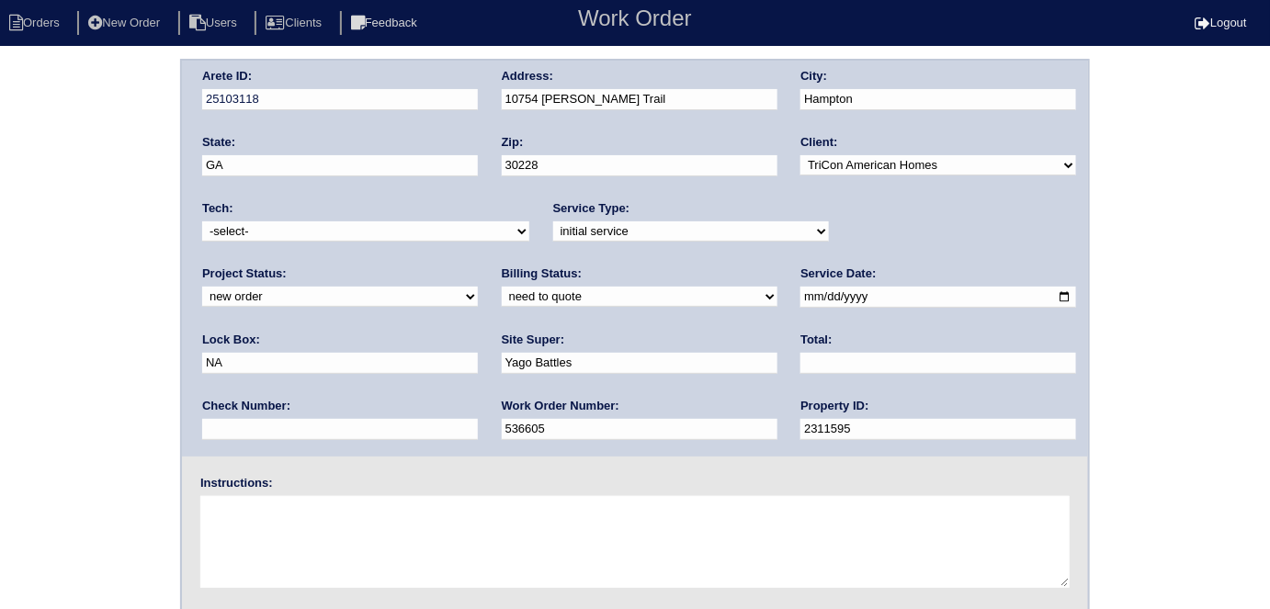
click at [654, 239] on div "Arete ID: 25103118 Address: 10754 [PERSON_NAME] Trail City: [GEOGRAPHIC_DATA] S…" at bounding box center [635, 259] width 906 height 396
type input "3444√"
click at [351, 543] on textarea at bounding box center [634, 542] width 869 height 92
click at [289, 535] on textarea at bounding box center [634, 542] width 869 height 92
type textarea "Install smart tstats if needed"
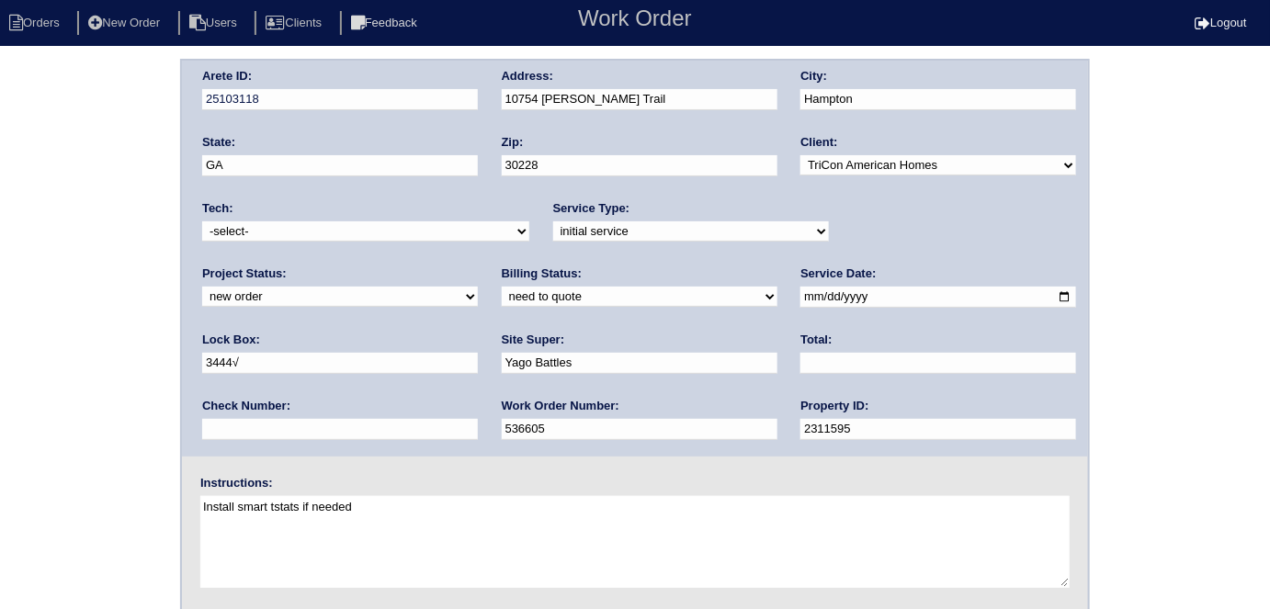
click at [478, 353] on input "3444√" at bounding box center [340, 363] width 276 height 21
type input "3444√ - front door"
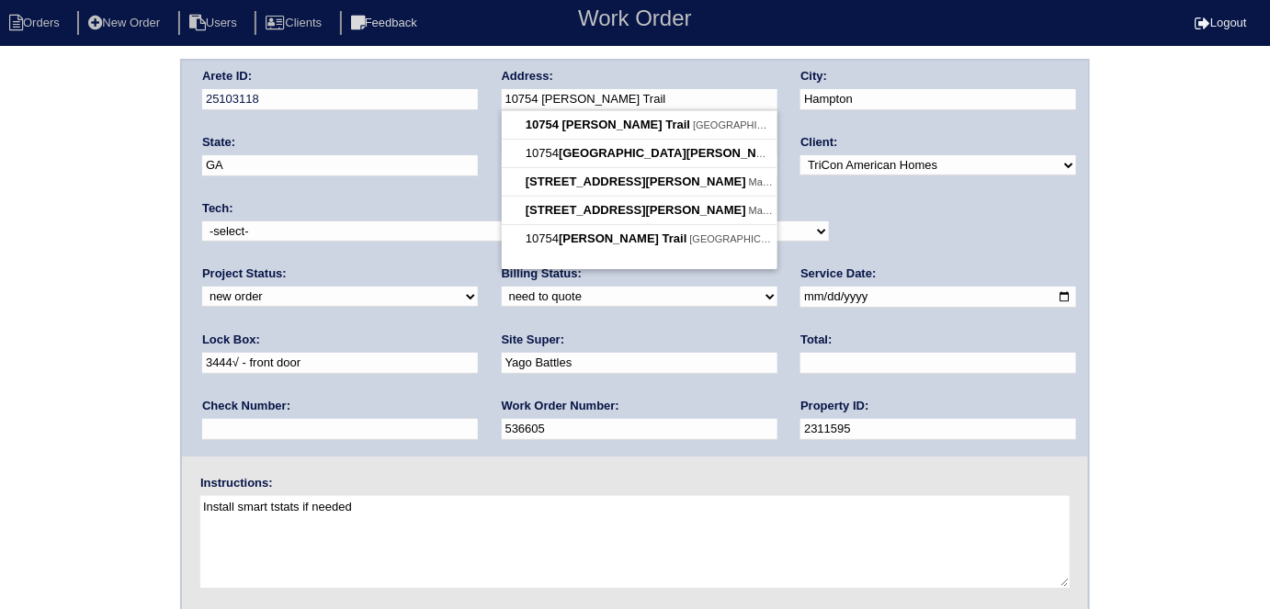
click at [414, 96] on div "Arete ID: 25103118 Address: 10754 Starling Trail City: Hampton State: GA Zip: 3…" at bounding box center [635, 259] width 906 height 396
click at [63, 237] on div "Arete ID: 25103118 Address: 10754 [PERSON_NAME] Trail City: [GEOGRAPHIC_DATA] S…" at bounding box center [635, 430] width 1270 height 743
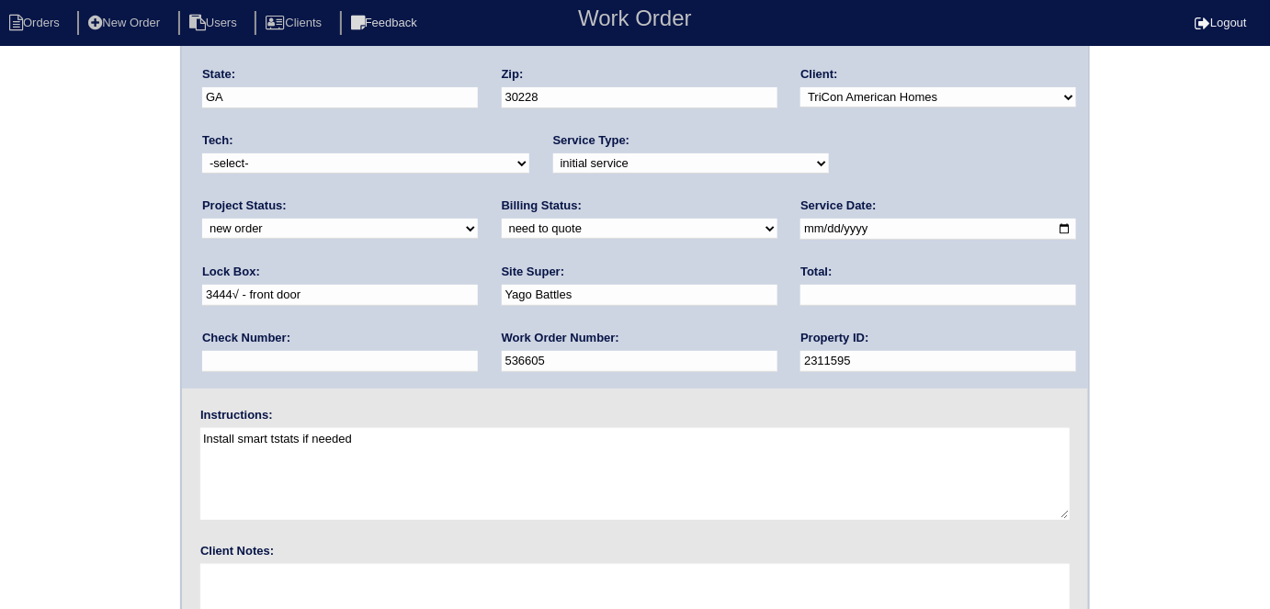
scroll to position [188, 0]
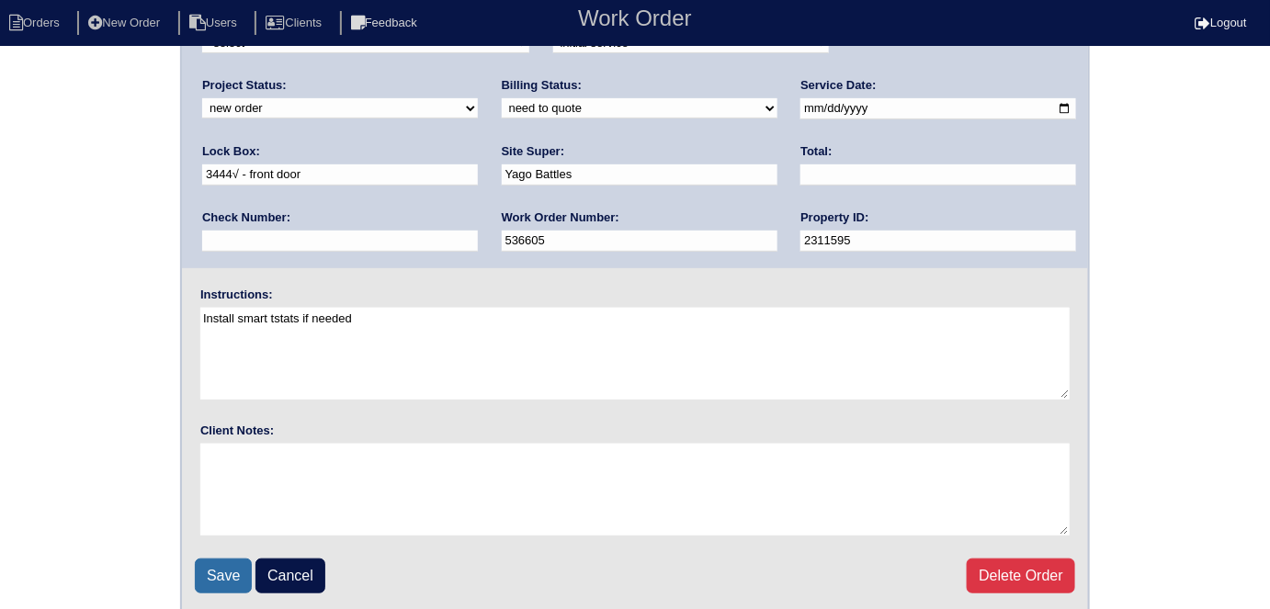
click at [221, 573] on input "Save" at bounding box center [223, 576] width 57 height 35
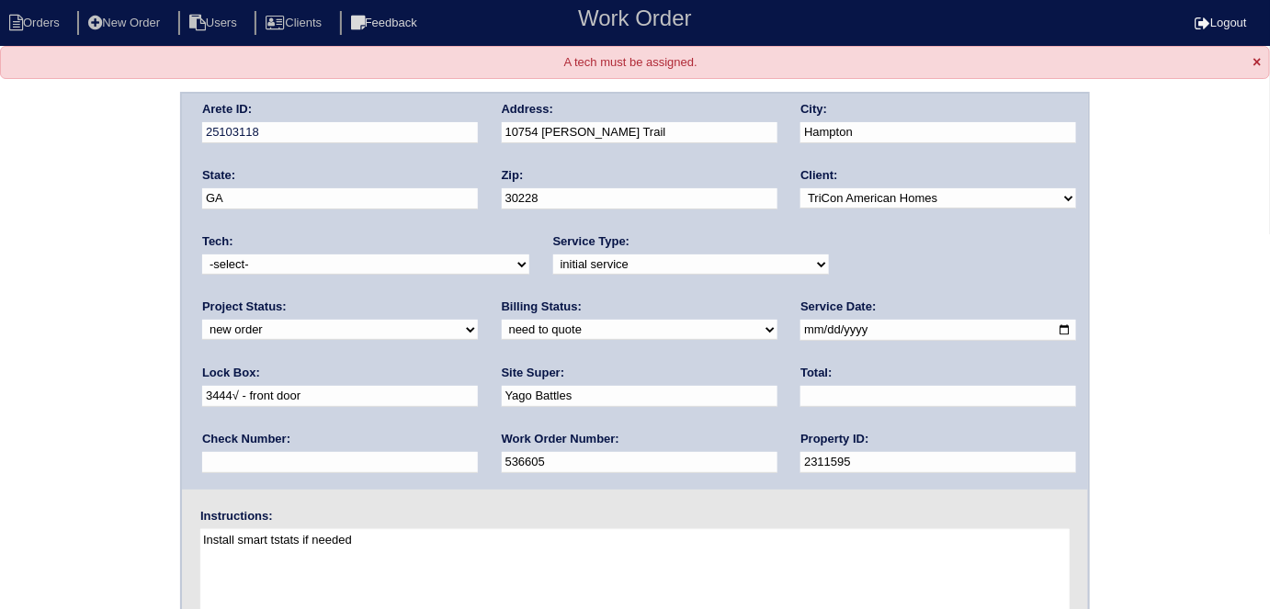
click at [203, 263] on select "-select- aretesmg+backup-tech@gmail.com benjohnholt88@gmail.com callisonhvac@ya…" at bounding box center [365, 265] width 327 height 20
select select "33"
click at [202, 255] on select "-select- aretesmg+backup-tech@gmail.com benjohnholt88@gmail.com callisonhvac@ya…" at bounding box center [365, 265] width 327 height 20
click at [119, 309] on div "Arete ID: 25103118 Address: 10754 Starling Trail City: Hampton State: GA Zip: 3…" at bounding box center [635, 463] width 1270 height 743
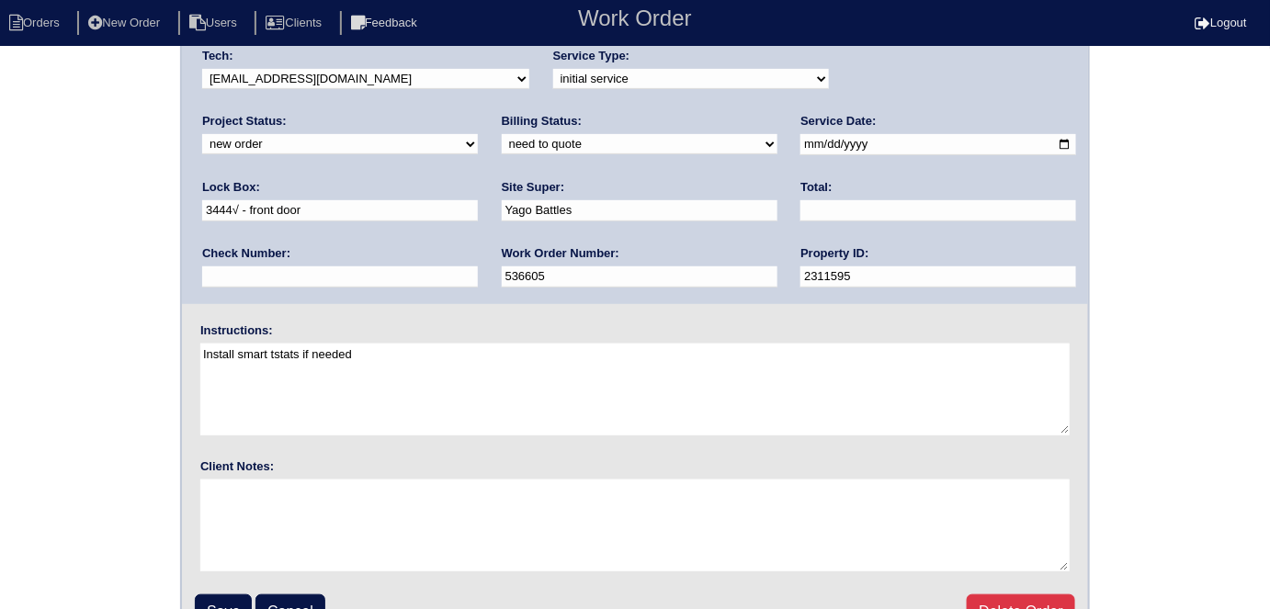
scroll to position [221, 0]
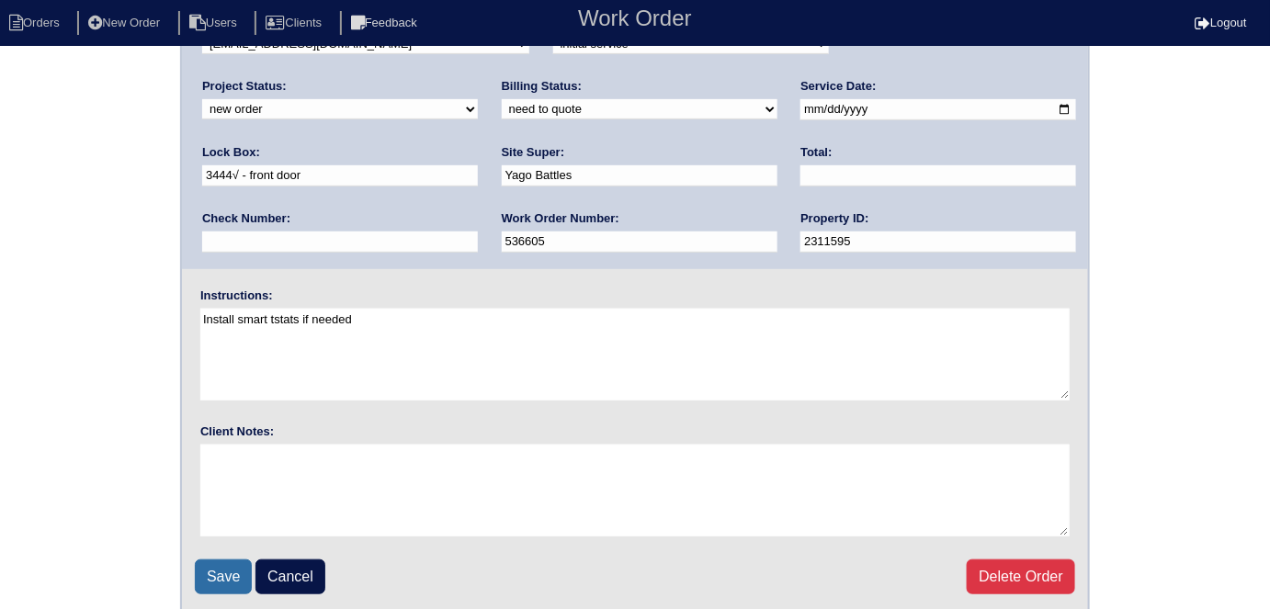
click at [210, 561] on input "Save" at bounding box center [223, 577] width 57 height 35
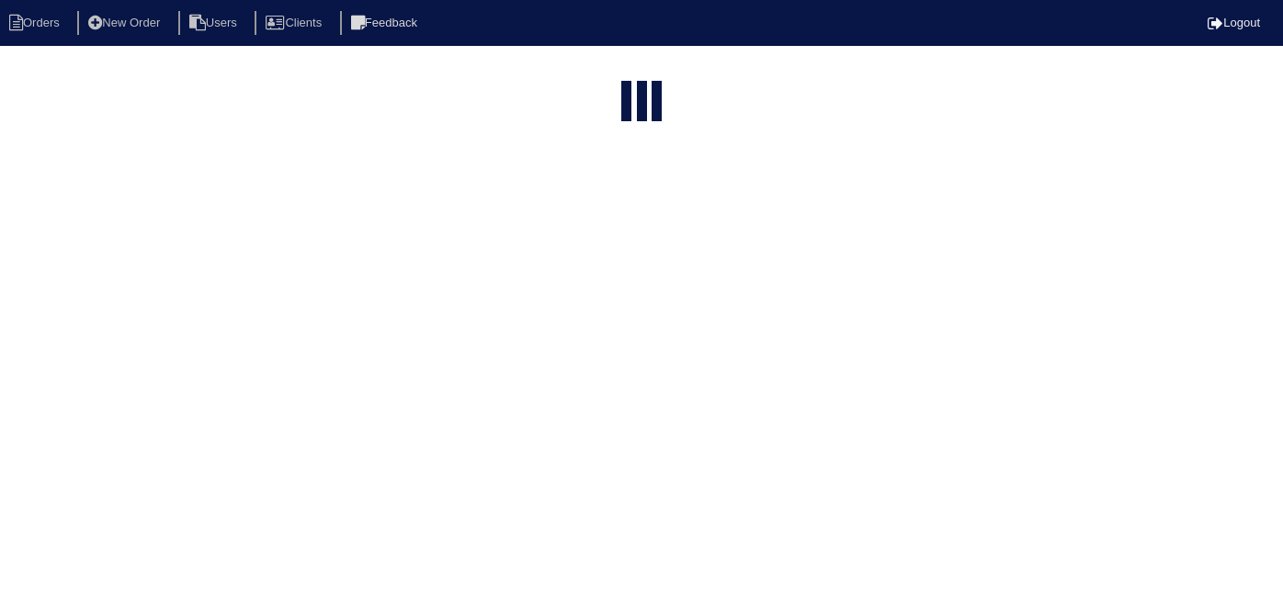
select select "15"
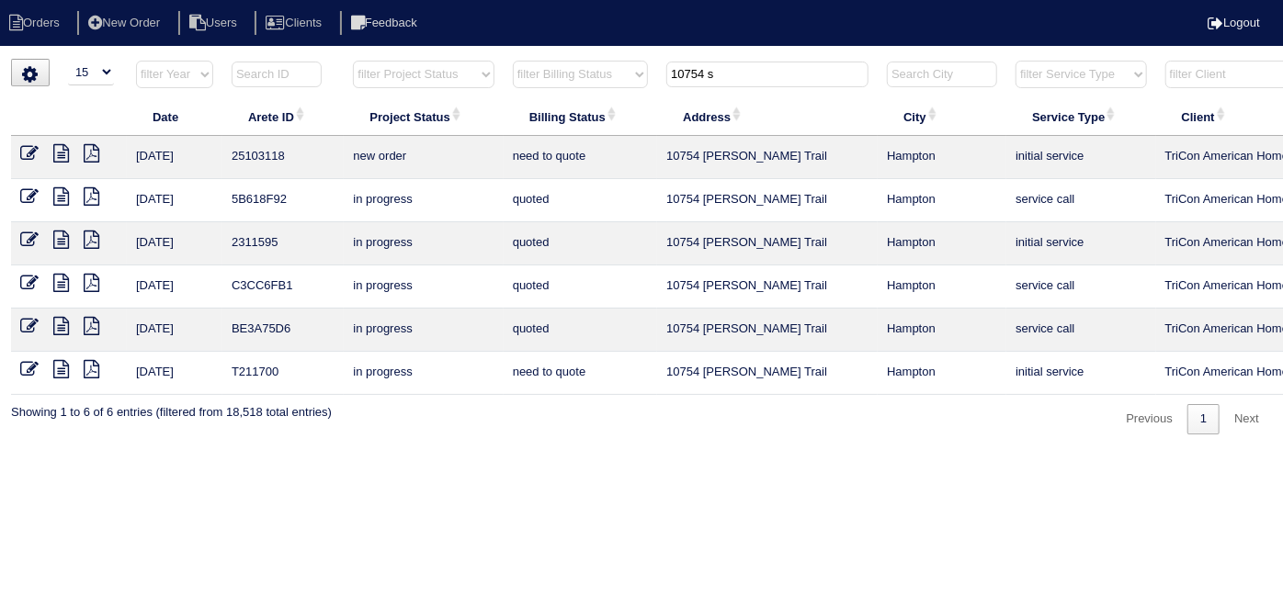
drag, startPoint x: 727, startPoint y: 69, endPoint x: 497, endPoint y: 36, distance: 232.1
click at [497, 59] on body "Orders New Order Users Clients Feedback Logout Orders New Order Users Clients M…" at bounding box center [641, 247] width 1283 height 376
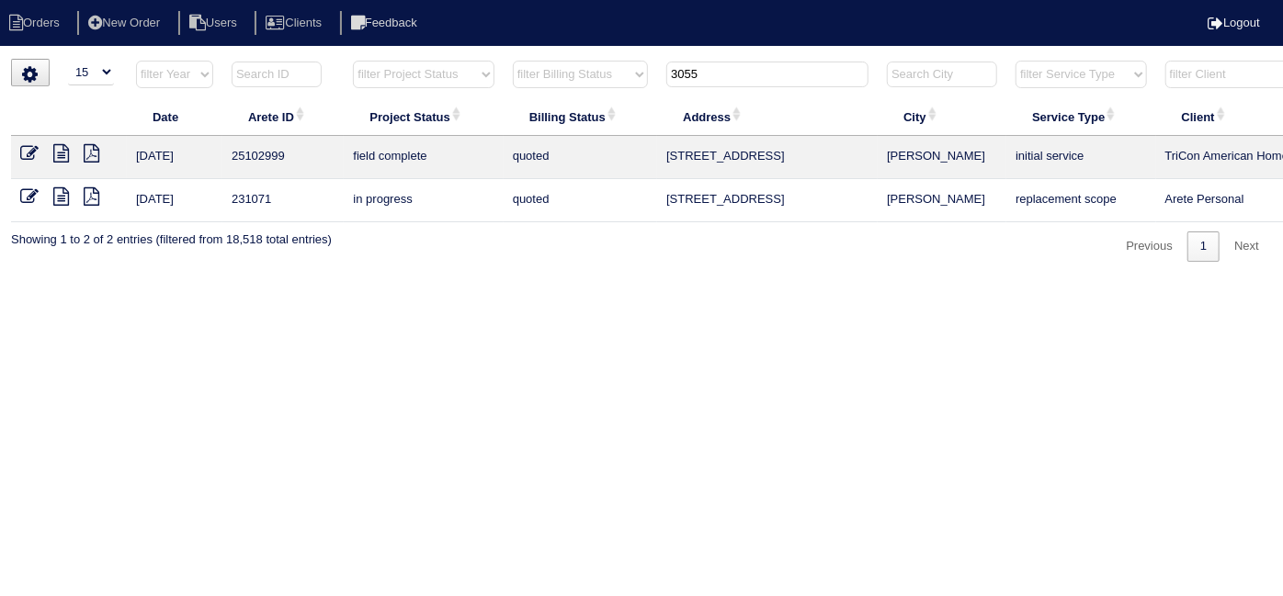
type input "3055"
click at [28, 155] on icon at bounding box center [29, 153] width 18 height 18
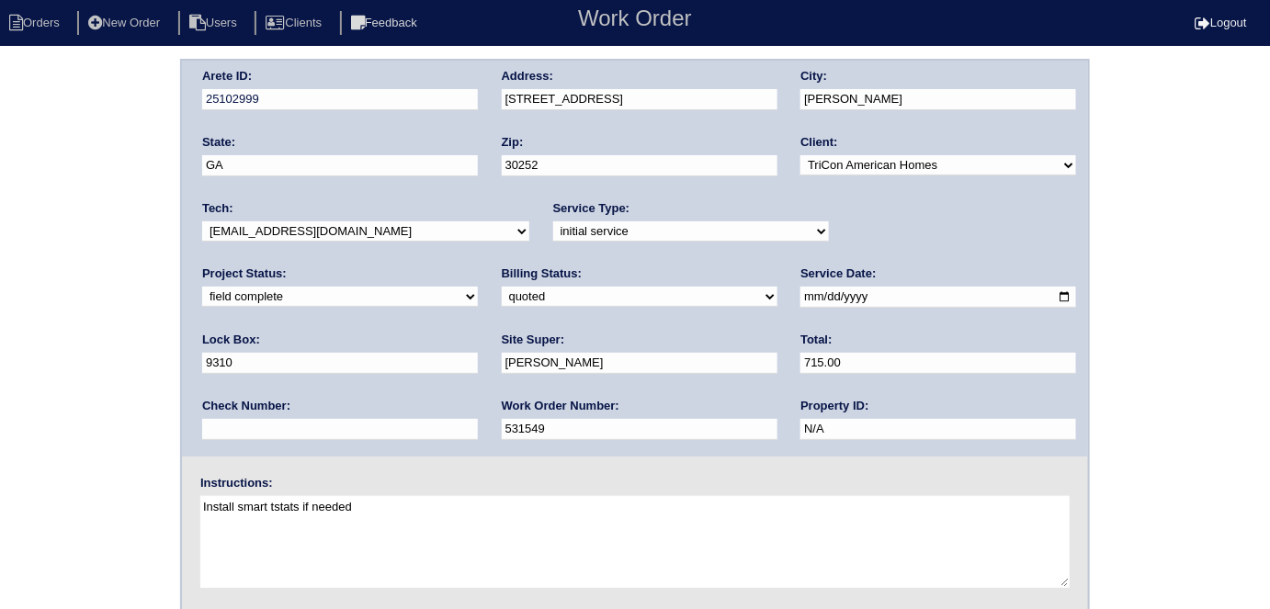
drag, startPoint x: 149, startPoint y: 172, endPoint x: 156, endPoint y: 182, distance: 12.5
click at [149, 172] on div "Arete ID: 25102999 Address: [STREET_ADDRESS] City: [PERSON_NAME] State: [GEOGRA…" at bounding box center [635, 430] width 1270 height 743
drag, startPoint x: 239, startPoint y: 289, endPoint x: 238, endPoint y: 301, distance: 12.0
click at [502, 289] on select "need to quote quoted need to invoice invoiced paid warranty purchase order need…" at bounding box center [640, 297] width 276 height 20
select select "need to invoice"
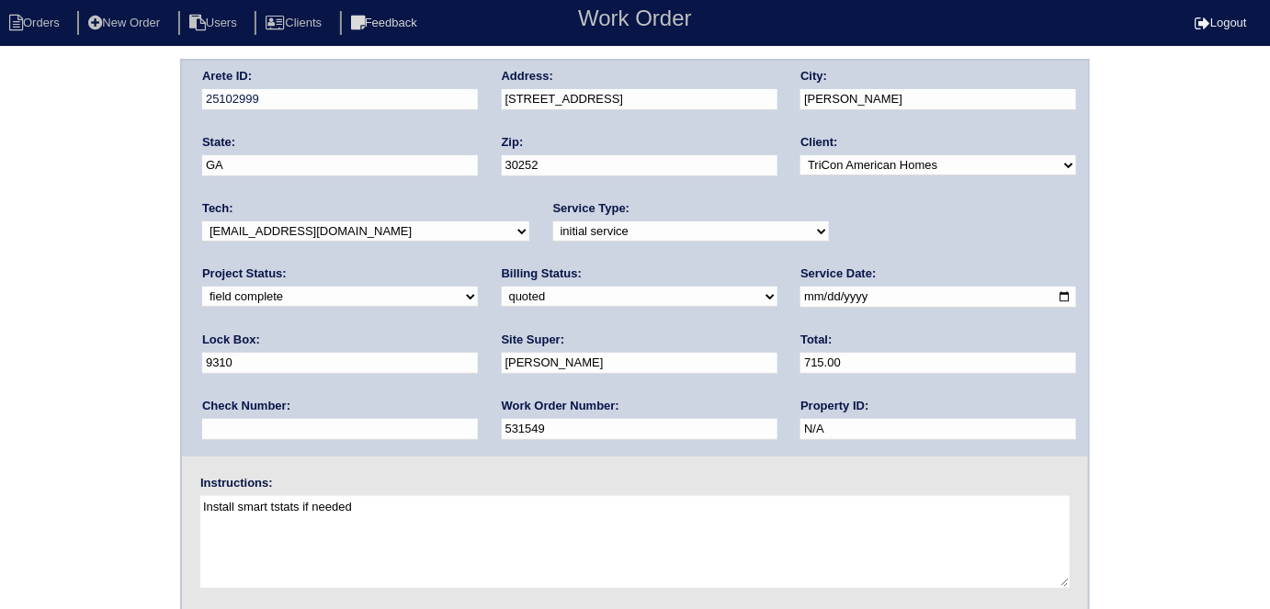
click at [502, 287] on select "need to quote quoted need to invoice invoiced paid warranty purchase order need…" at bounding box center [640, 297] width 276 height 20
click at [113, 339] on div "Arete ID: 25102999 Address: 3055 W Green Loop City: McDonough State: GA Zip: 30…" at bounding box center [635, 430] width 1270 height 743
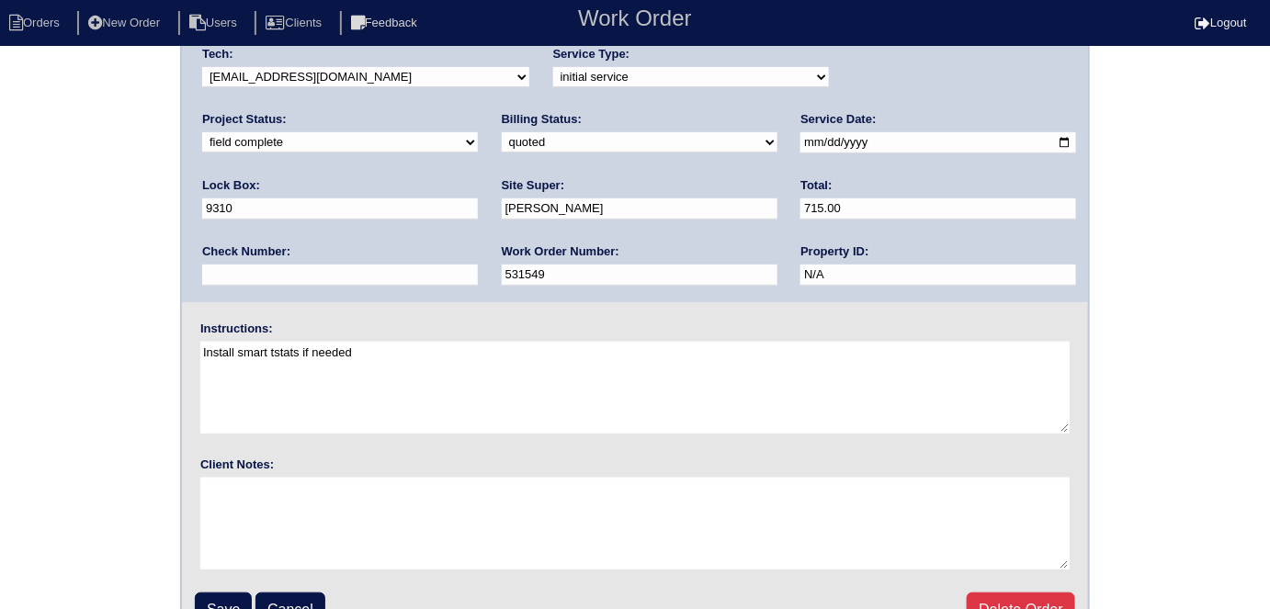
scroll to position [188, 0]
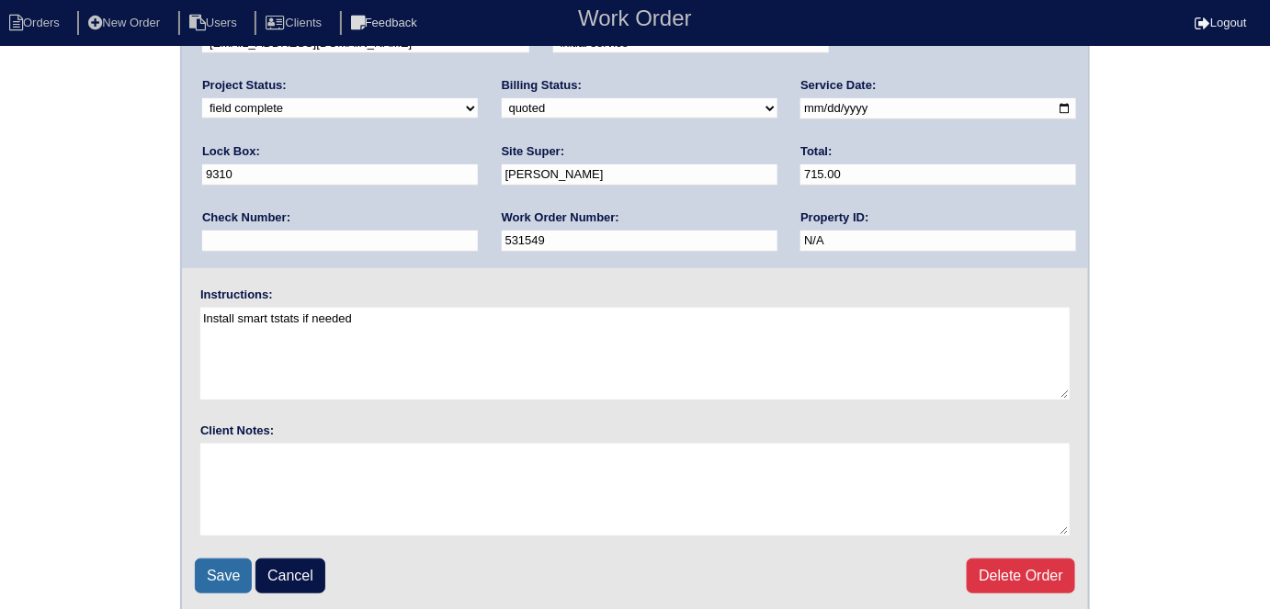
click at [237, 567] on input "Save" at bounding box center [223, 576] width 57 height 35
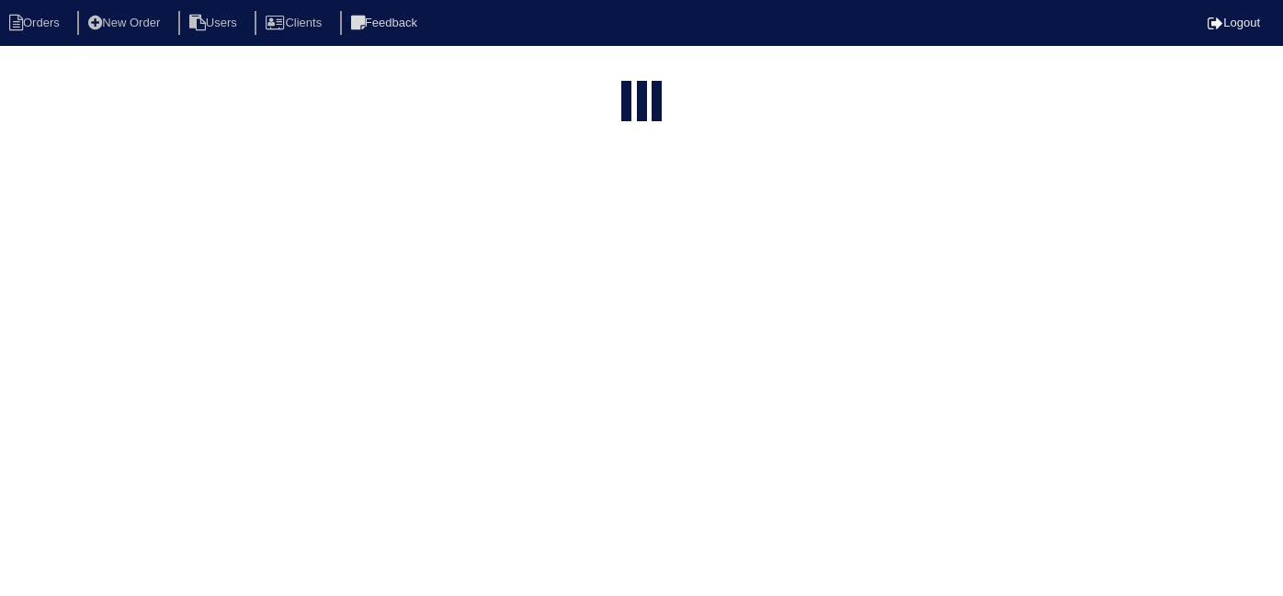
select select "15"
type input "3055"
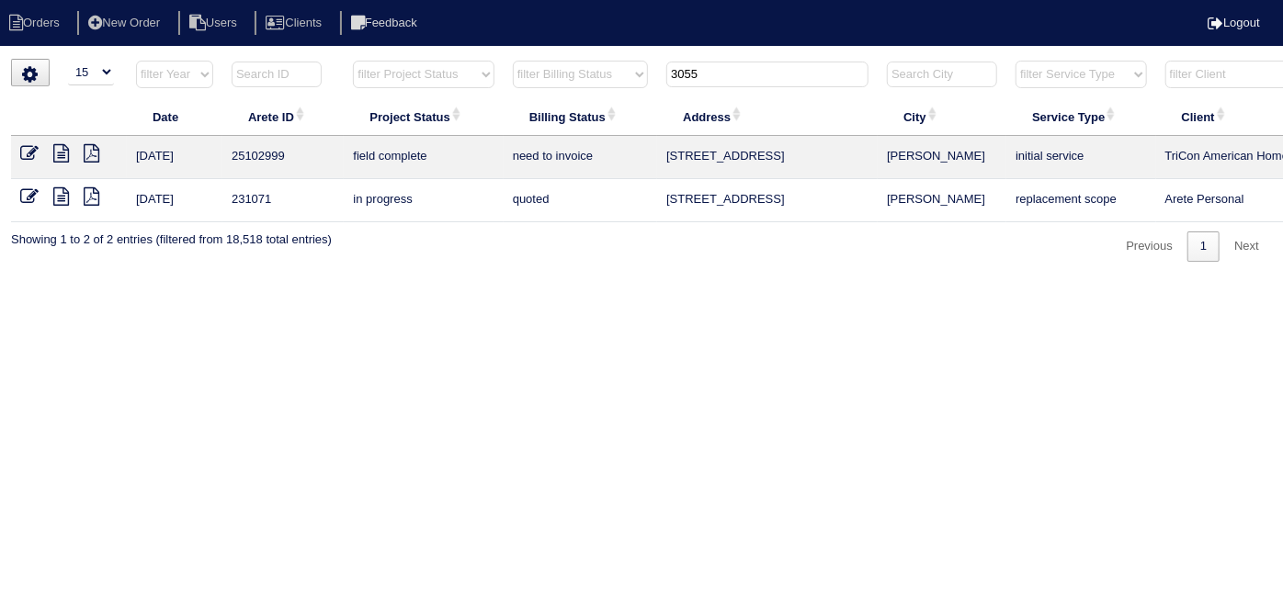
drag, startPoint x: 758, startPoint y: 62, endPoint x: 617, endPoint y: 59, distance: 141.6
click at [617, 60] on tr "filter Year -- Any Year -- 2025 2024 2023 2022 2021 2020 2019 filter Project St…" at bounding box center [807, 79] width 1593 height 38
